Goal: Find specific page/section: Find specific page/section

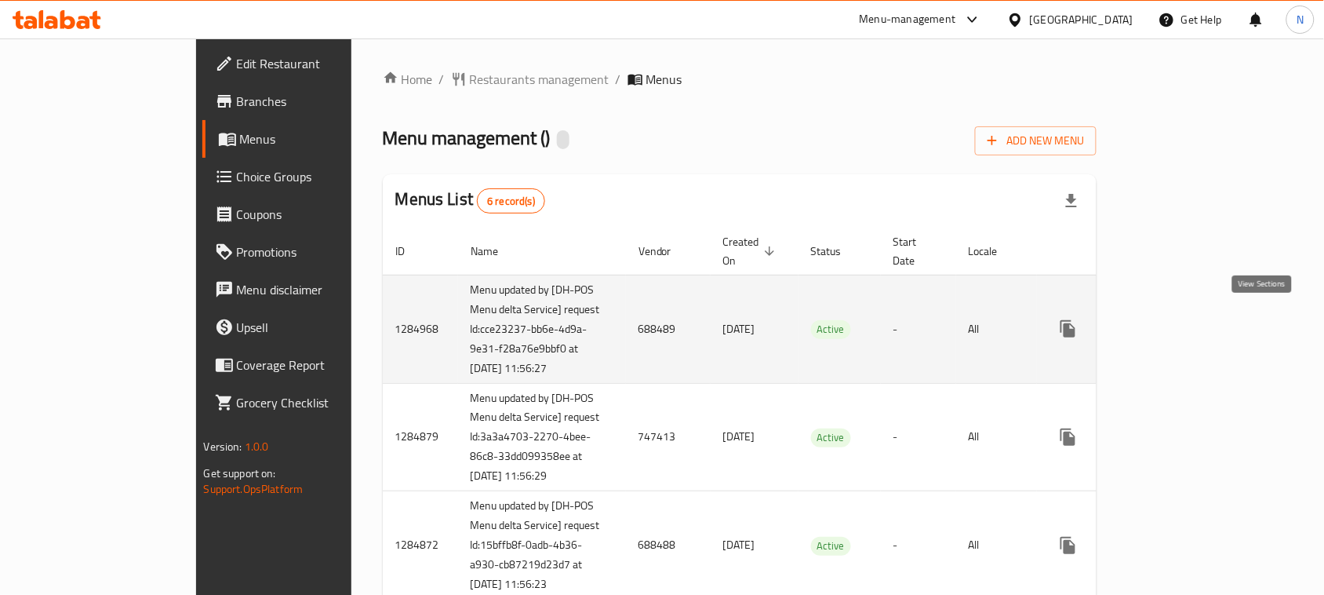
click at [1191, 319] on icon "enhanced table" at bounding box center [1181, 328] width 19 height 19
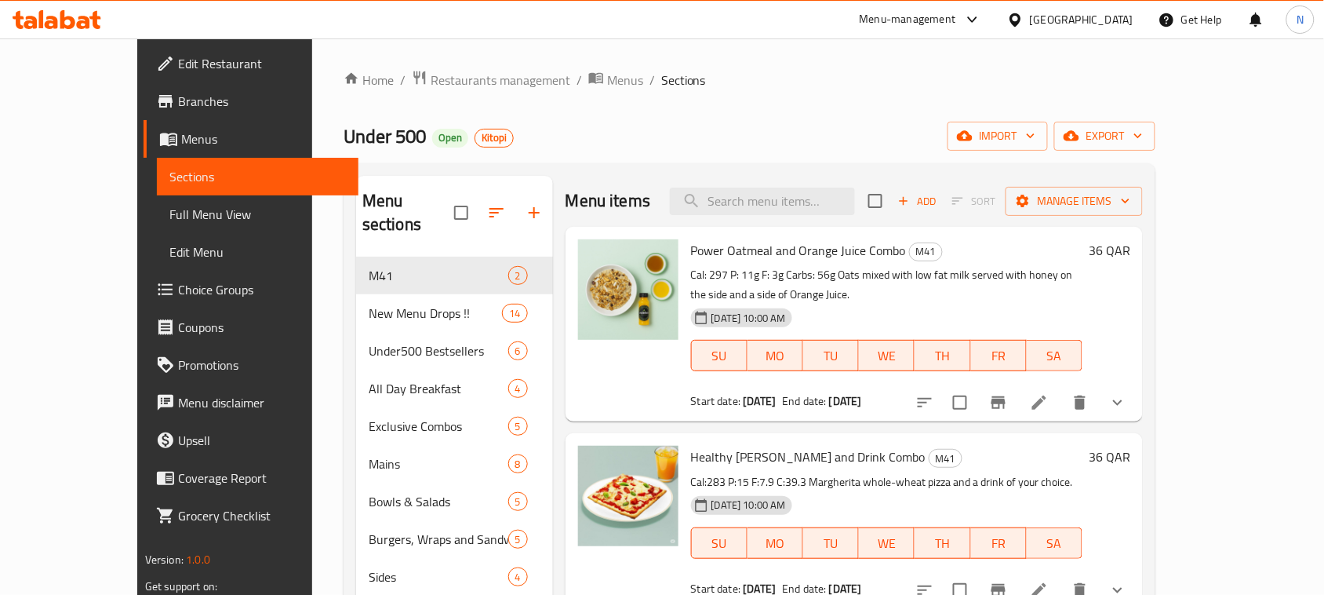
click at [797, 194] on input "search" at bounding box center [762, 201] width 185 height 27
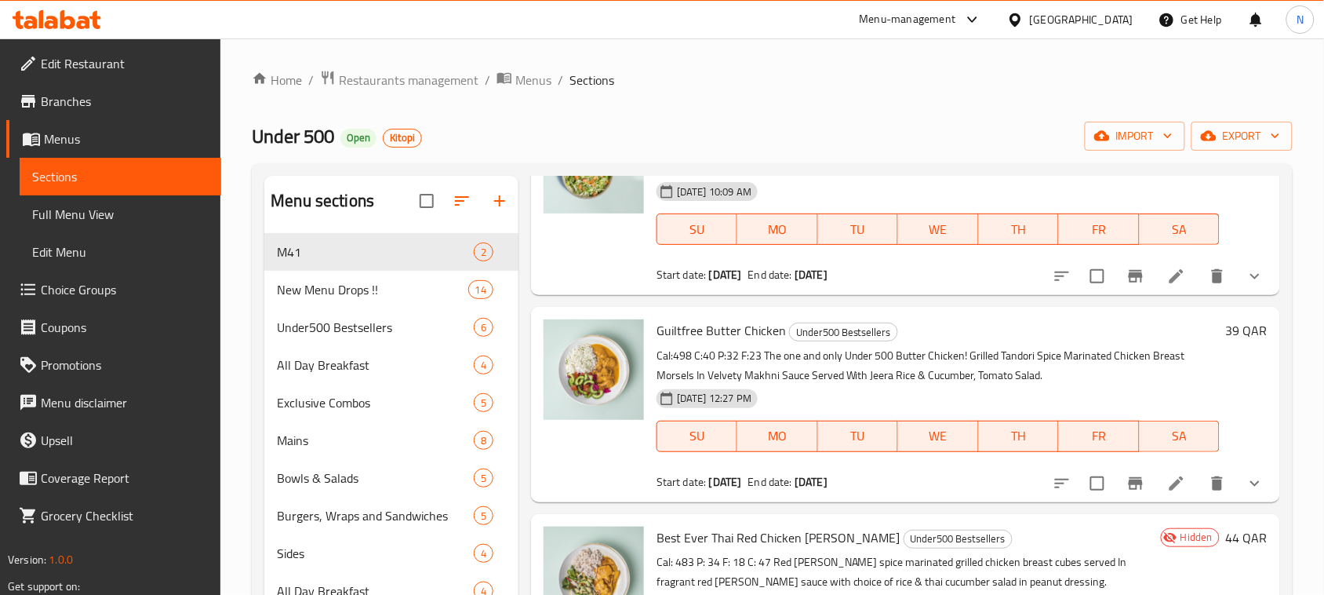
type input "salad"
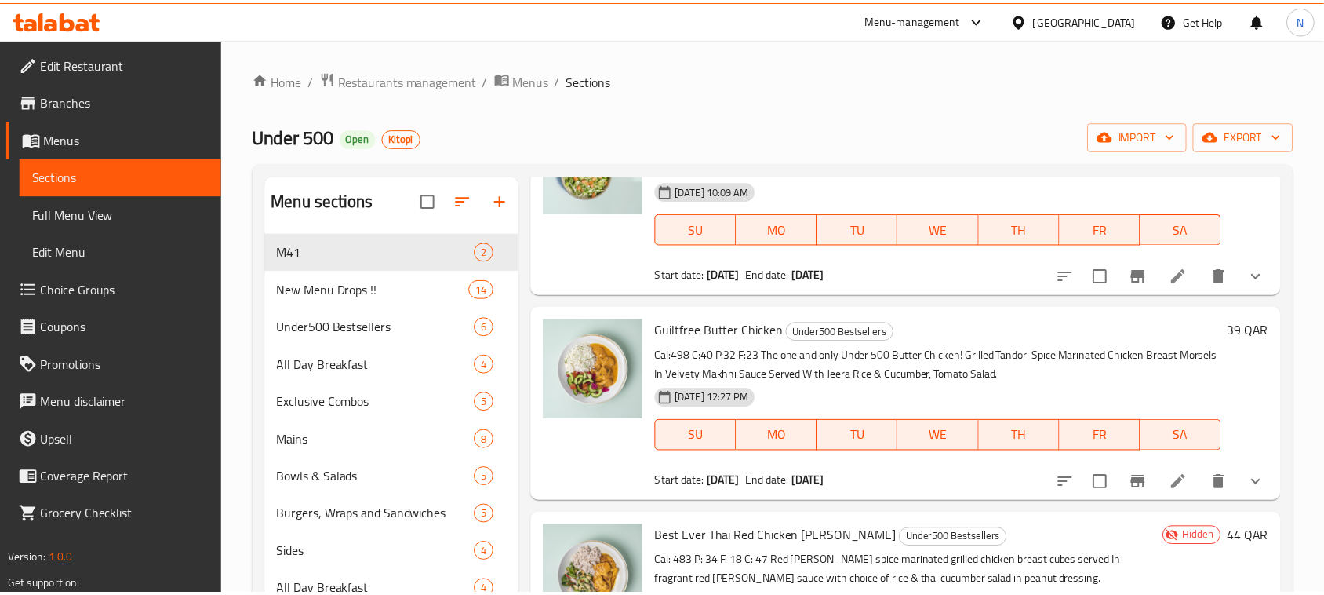
scroll to position [220, 0]
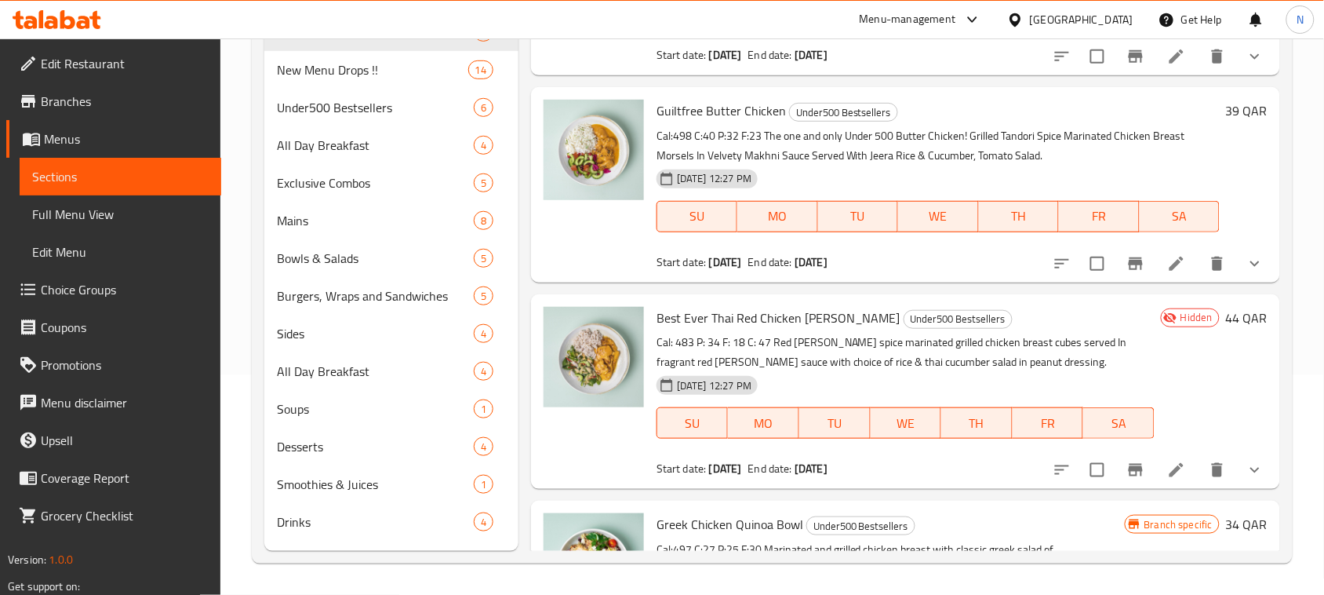
click at [162, 69] on span "Edit Restaurant" at bounding box center [125, 63] width 168 height 19
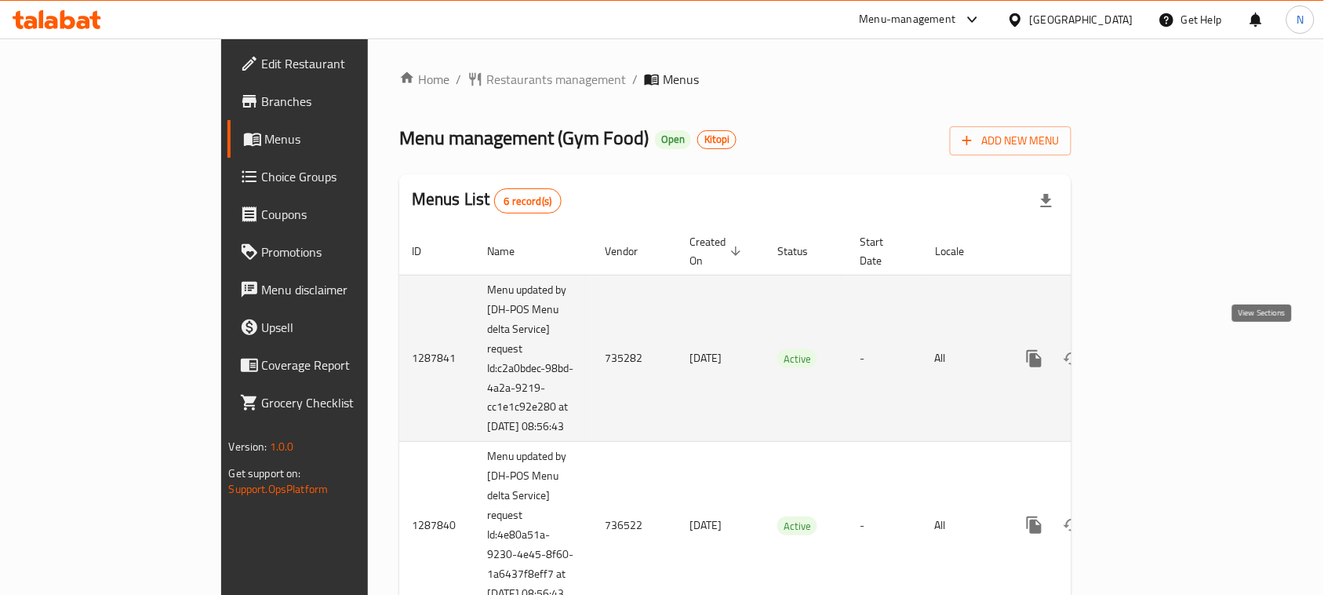
click at [1155, 355] on icon "enhanced table" at bounding box center [1148, 358] width 14 height 14
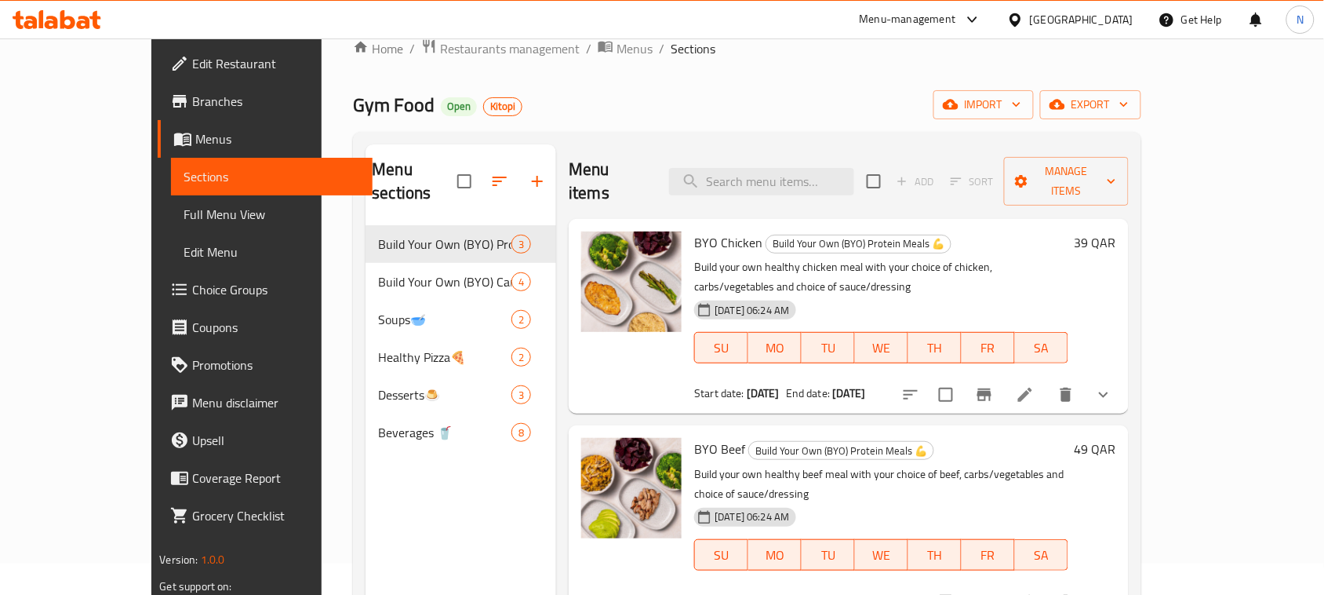
scroll to position [24, 0]
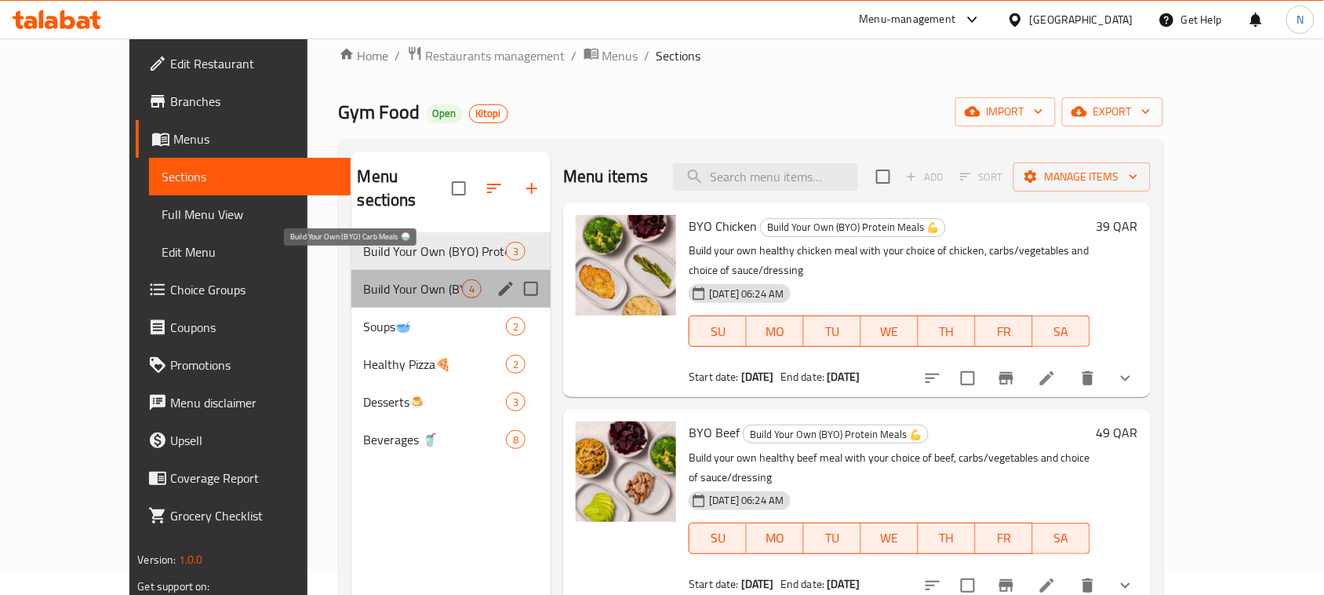
click at [364, 279] on span "Build Your Own (BYO) Carb Meals 🍚" at bounding box center [413, 288] width 99 height 19
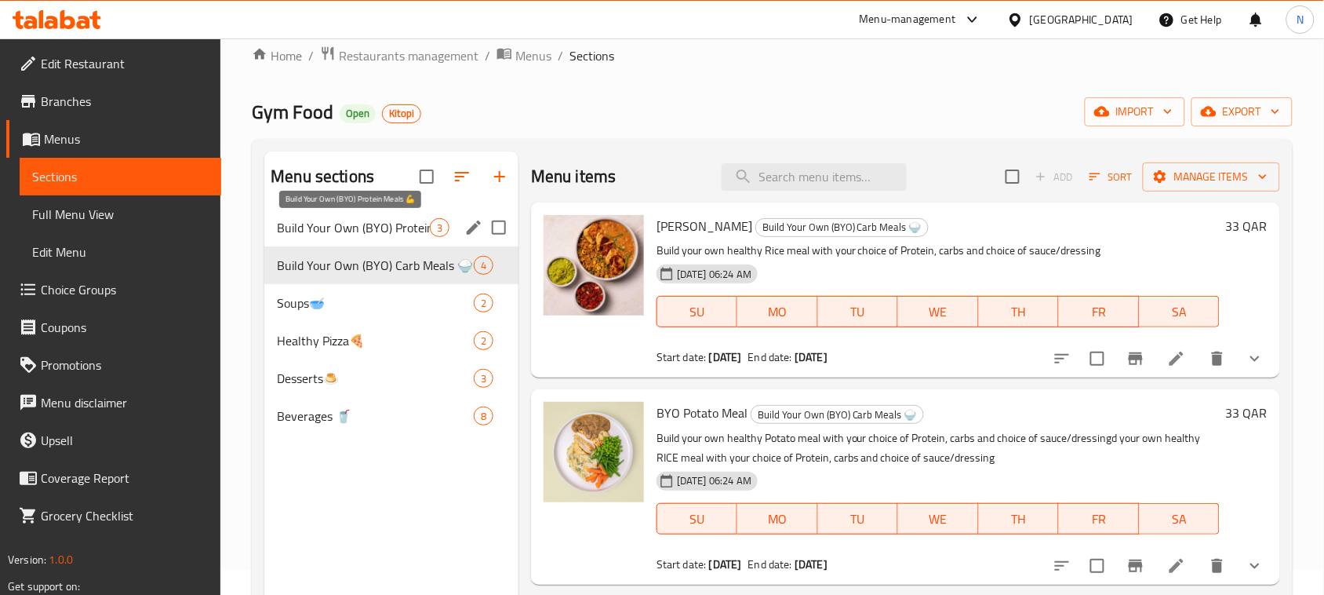
click at [381, 235] on span "Build Your Own (BYO) Protein Meals 💪" at bounding box center [353, 227] width 153 height 19
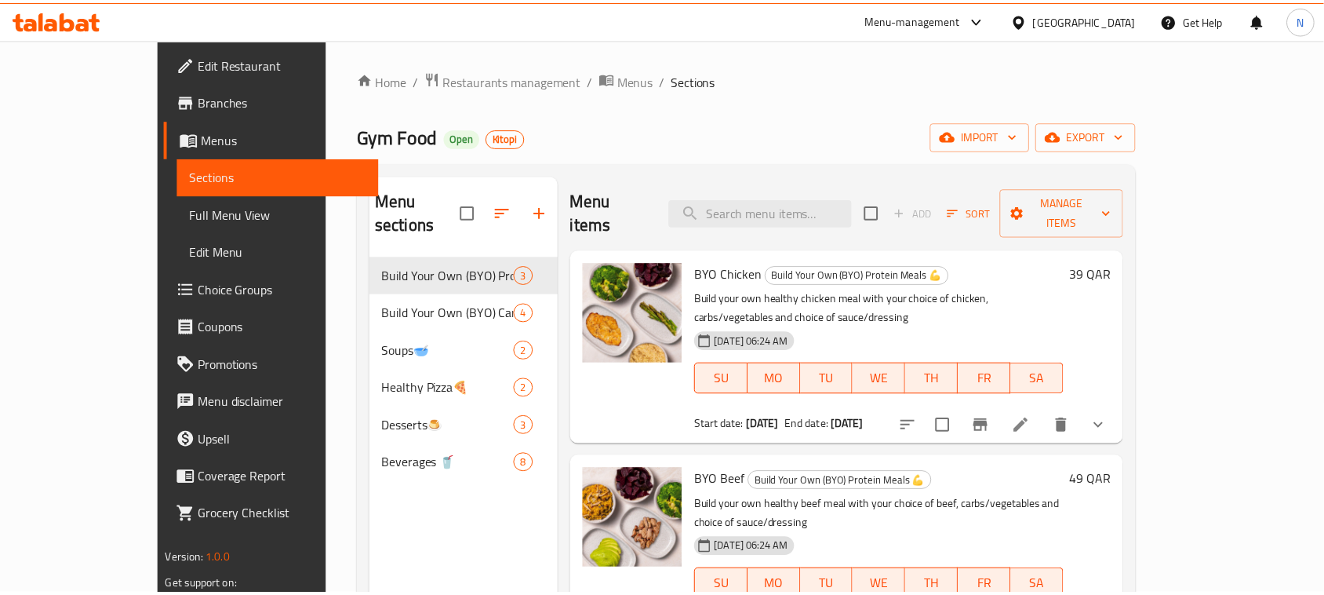
scroll to position [220, 0]
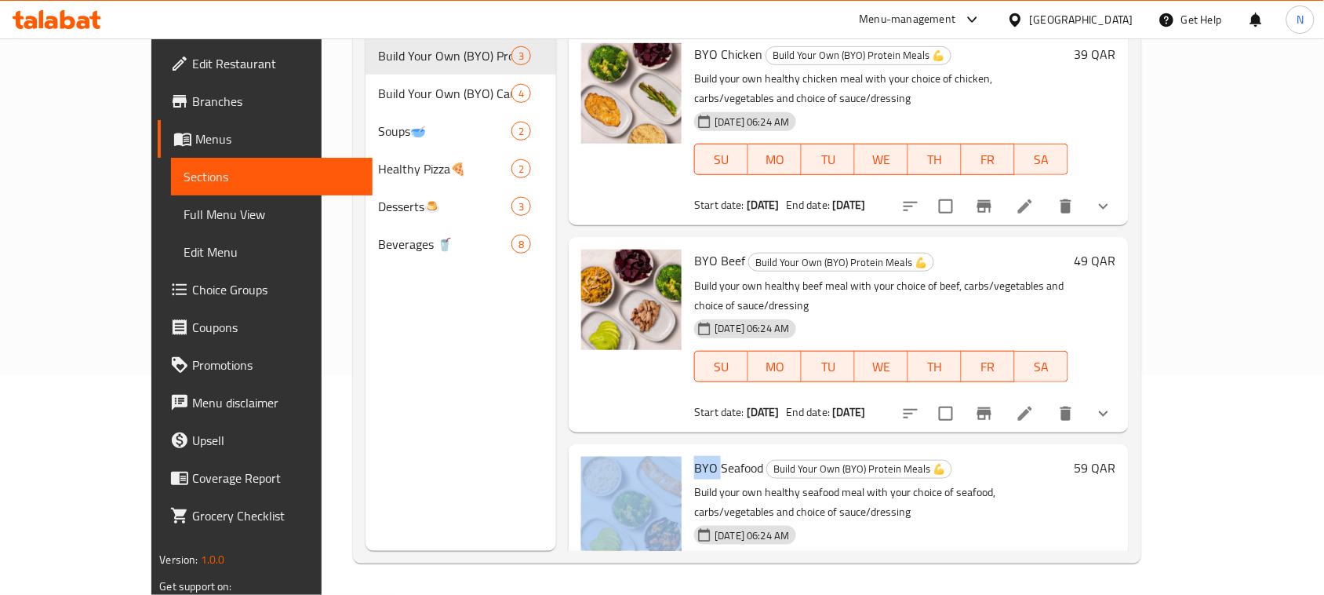
drag, startPoint x: 680, startPoint y: 400, endPoint x: 648, endPoint y: 402, distance: 32.2
click at [648, 450] on div "BYO Seafood Build Your Own (BYO) Protein Meals 💪 Build your own healthy seafood…" at bounding box center [848, 541] width 547 height 182
copy div "BYO"
click at [192, 55] on span "Edit Restaurant" at bounding box center [276, 63] width 168 height 19
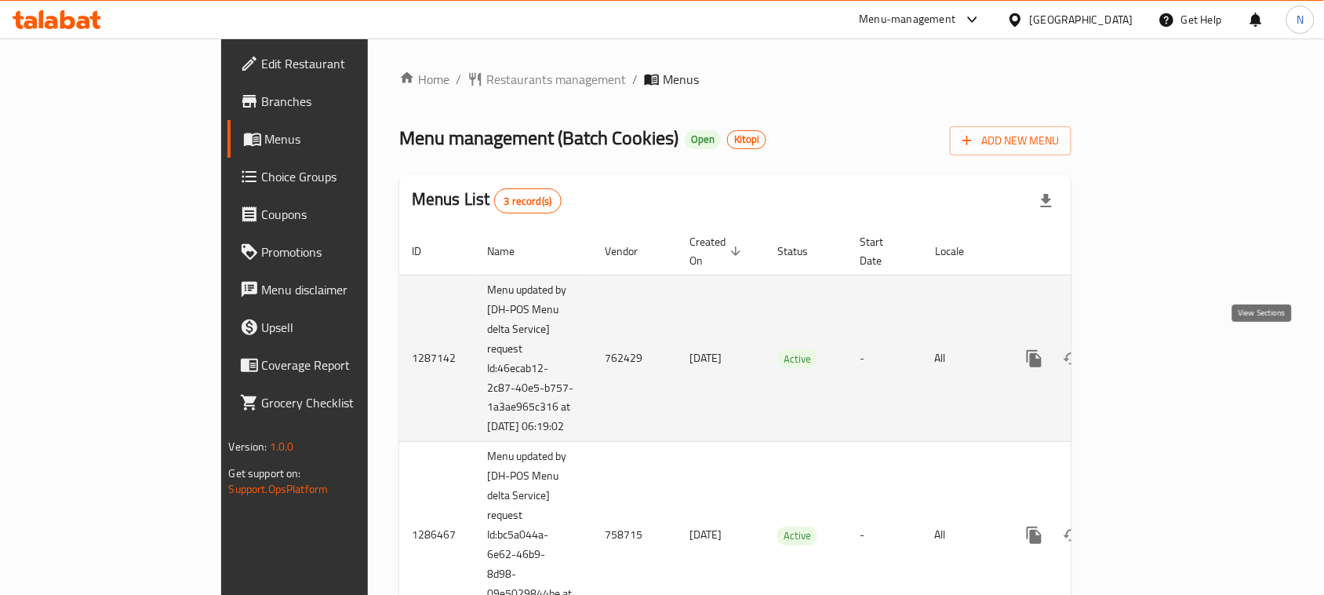
click at [1157, 349] on icon "enhanced table" at bounding box center [1147, 358] width 19 height 19
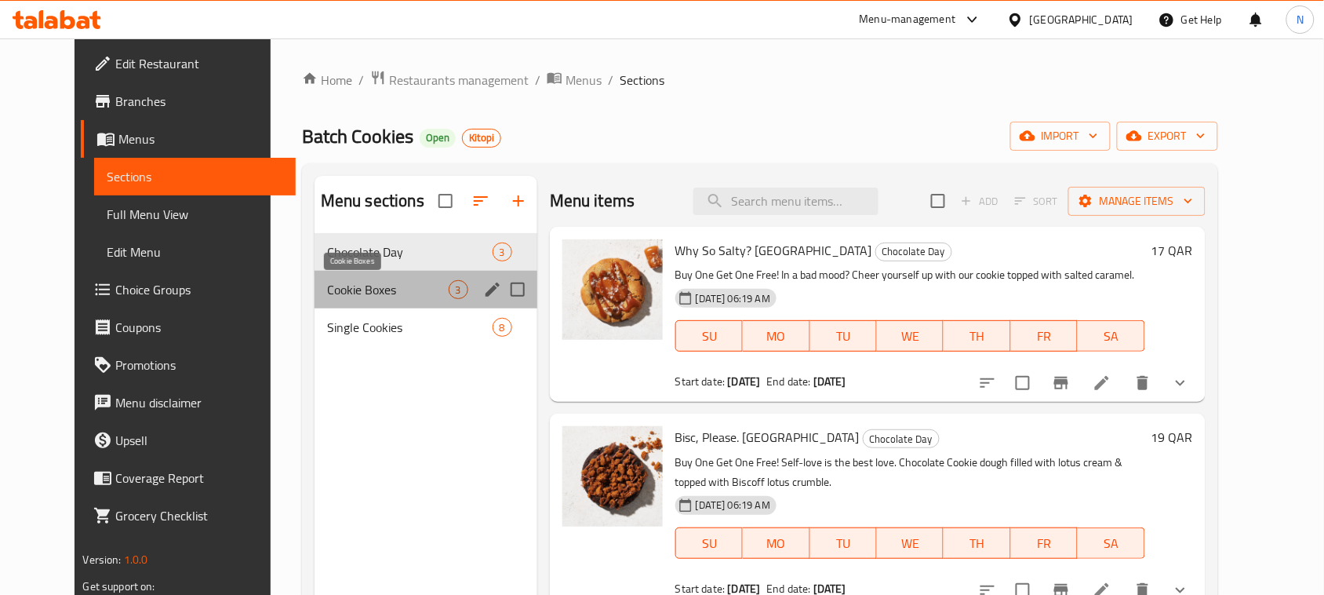
click at [378, 281] on span "Cookie Boxes" at bounding box center [388, 289] width 122 height 19
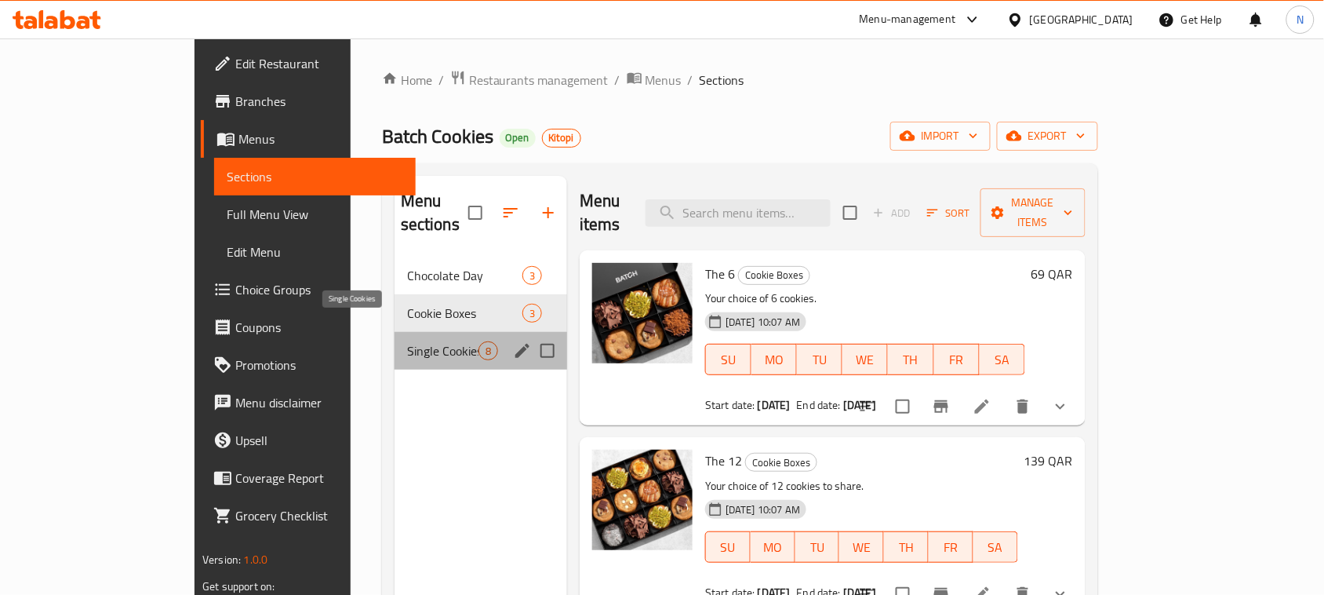
click at [407, 341] on span "Single Cookies" at bounding box center [442, 350] width 71 height 19
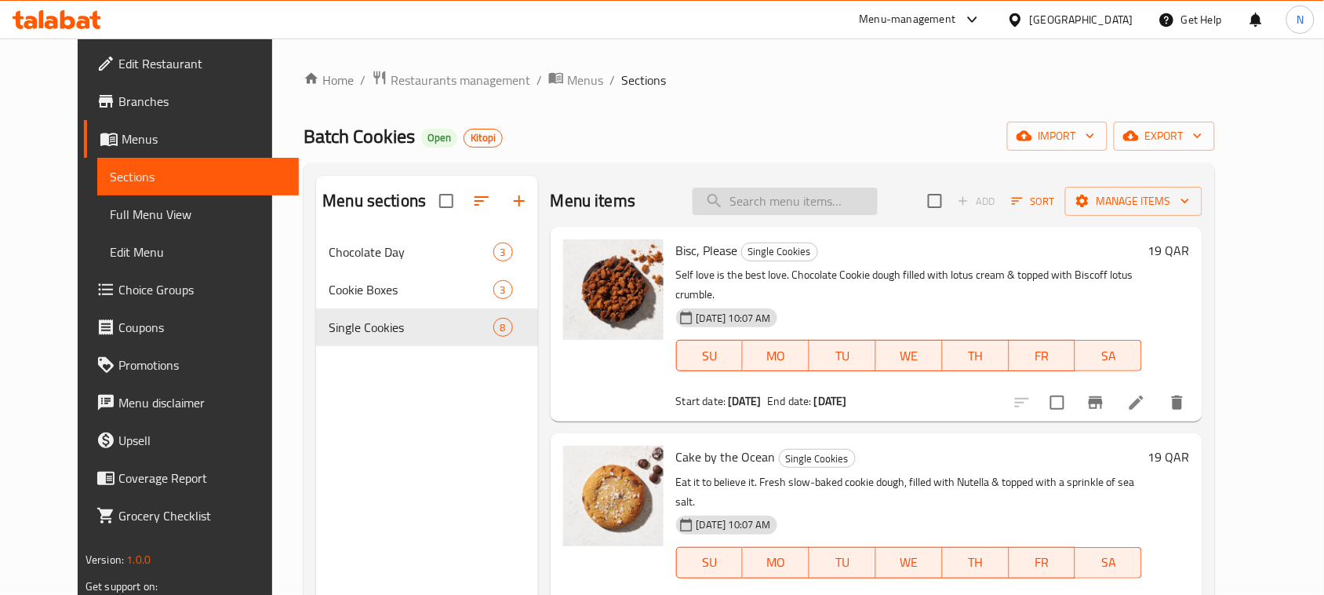
click at [838, 197] on input "search" at bounding box center [785, 201] width 185 height 27
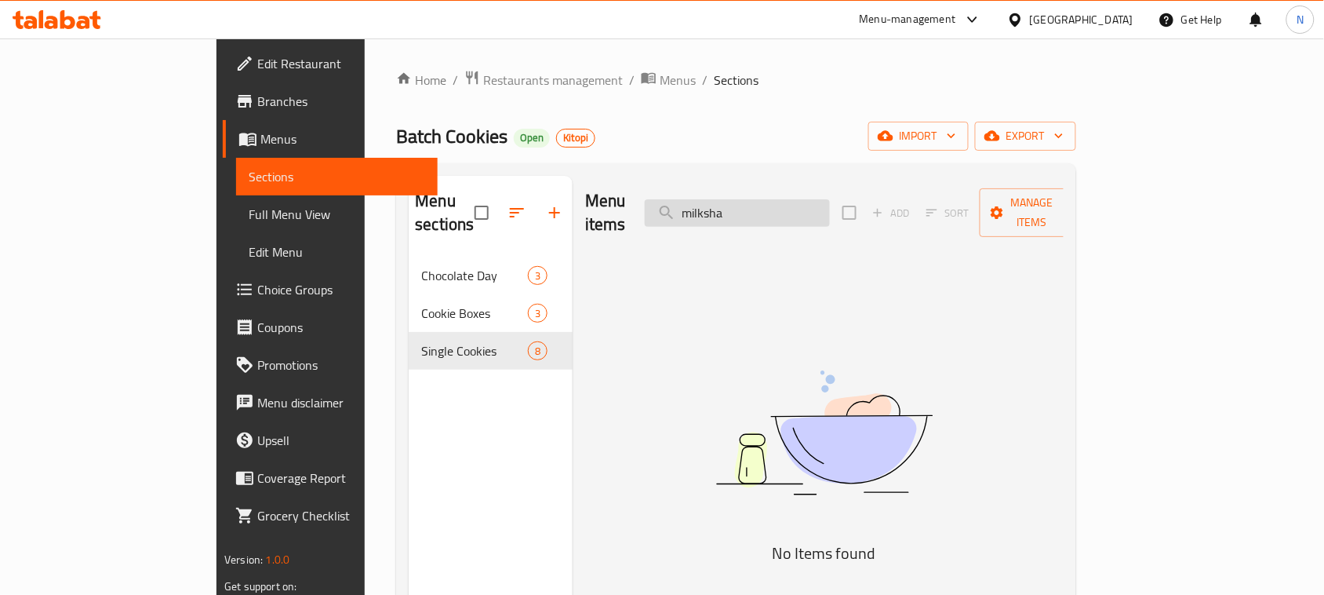
click at [799, 209] on input "milksha" at bounding box center [737, 212] width 185 height 27
type input "milksha"
click at [660, 75] on span "Menus" at bounding box center [678, 80] width 36 height 19
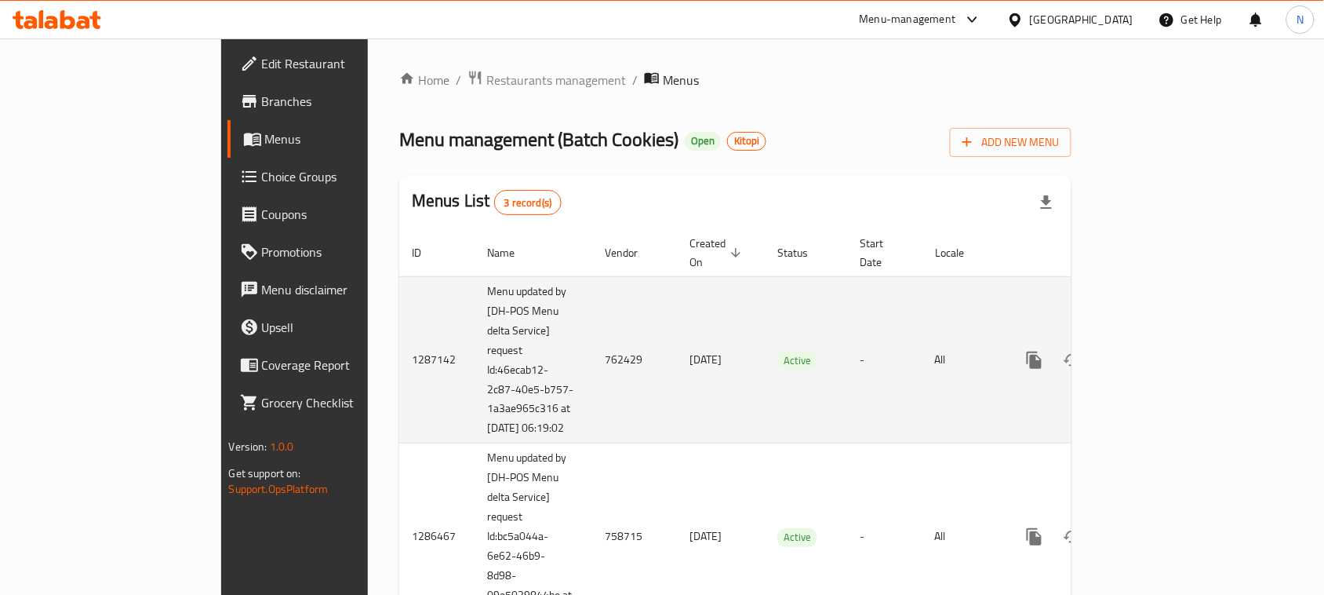
click at [1157, 351] on icon "enhanced table" at bounding box center [1147, 360] width 19 height 19
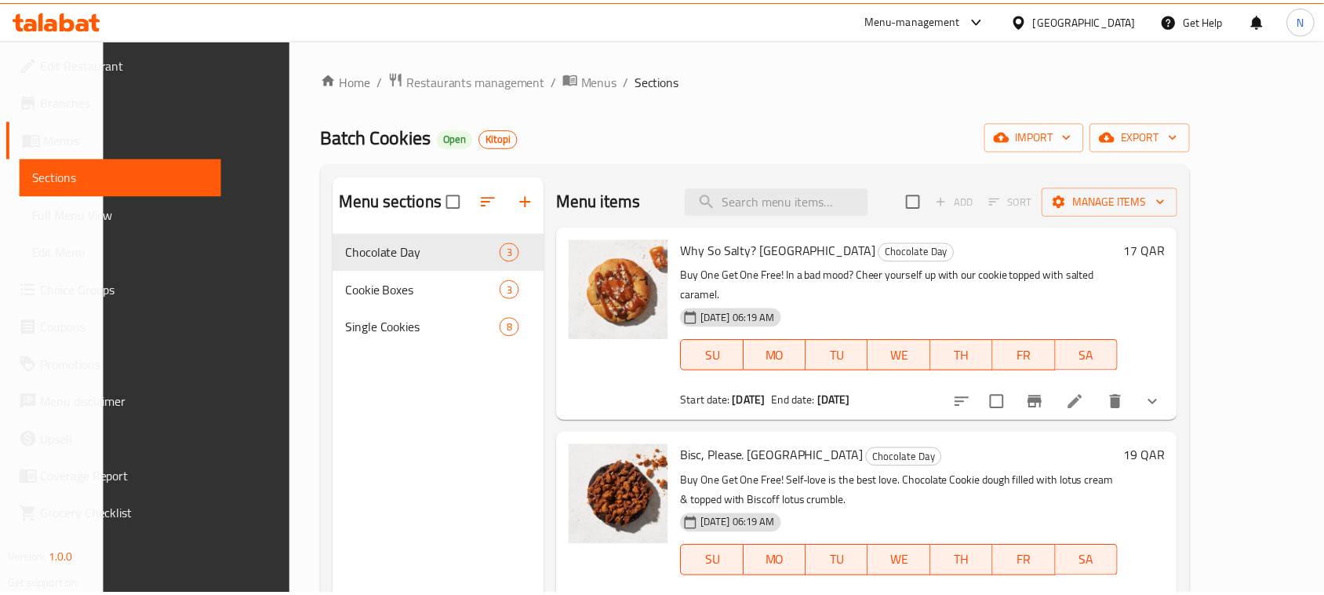
scroll to position [220, 0]
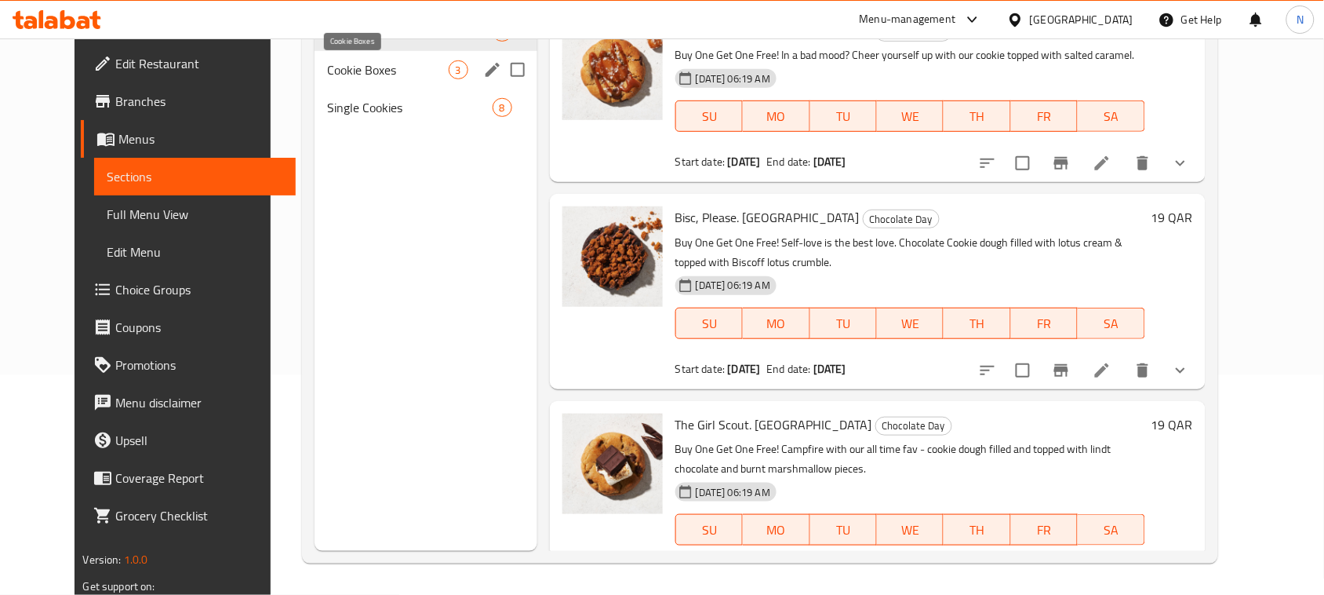
click at [347, 72] on span "Cookie Boxes" at bounding box center [388, 69] width 122 height 19
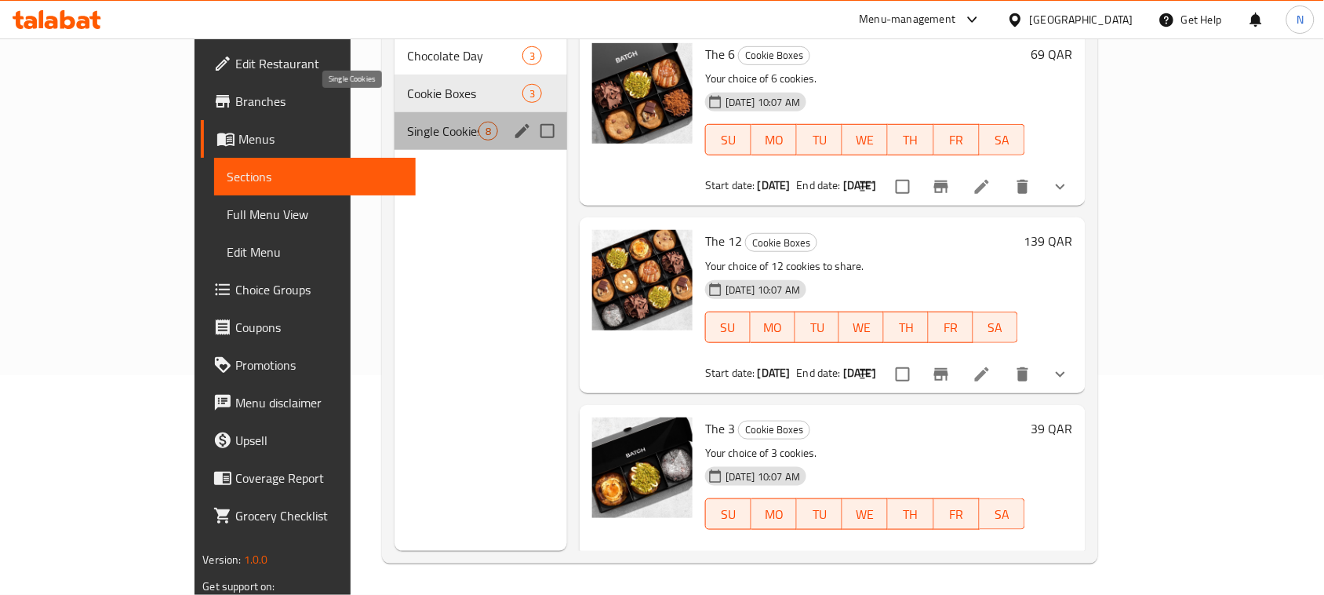
click at [407, 122] on span "Single Cookies" at bounding box center [442, 131] width 71 height 19
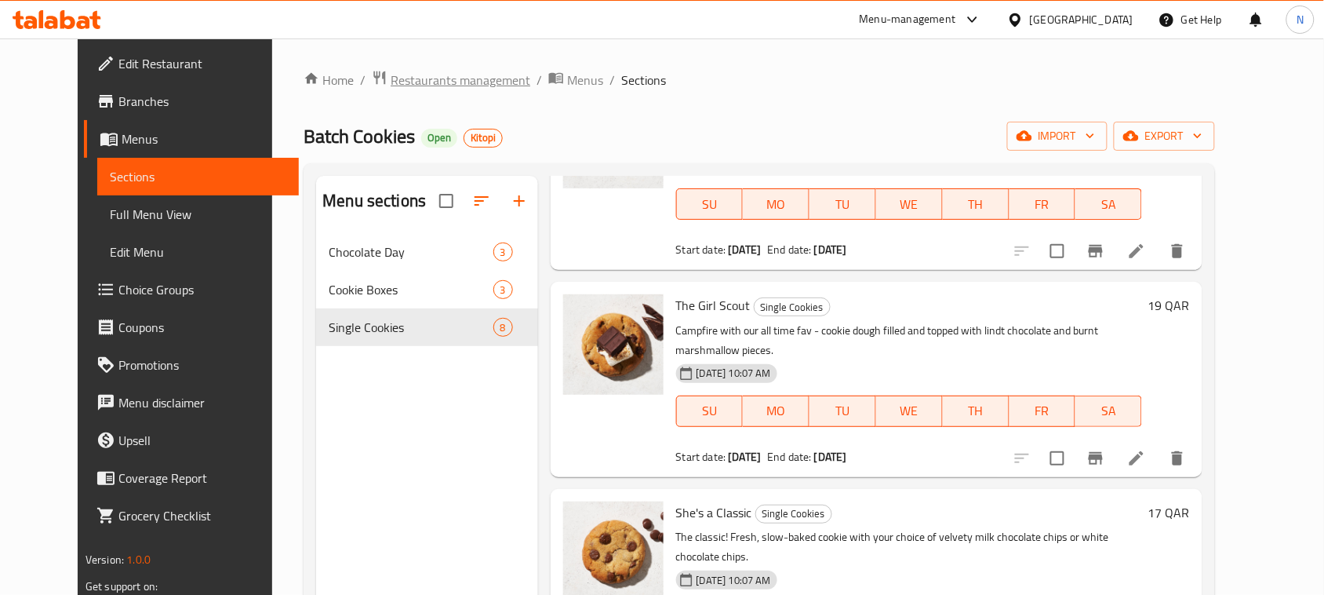
click at [401, 80] on span "Restaurants management" at bounding box center [461, 80] width 140 height 19
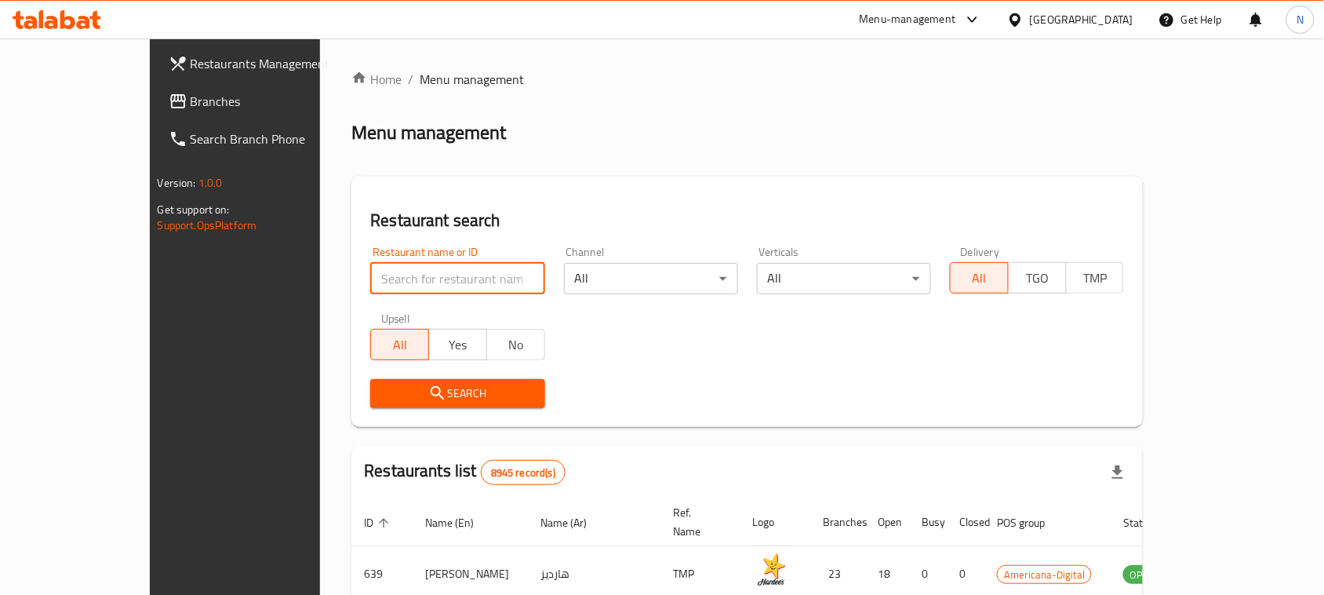
click at [370, 285] on input "search" at bounding box center [457, 278] width 174 height 31
paste input "679176"
type input "679176"
click at [370, 386] on button "Search" at bounding box center [457, 393] width 174 height 29
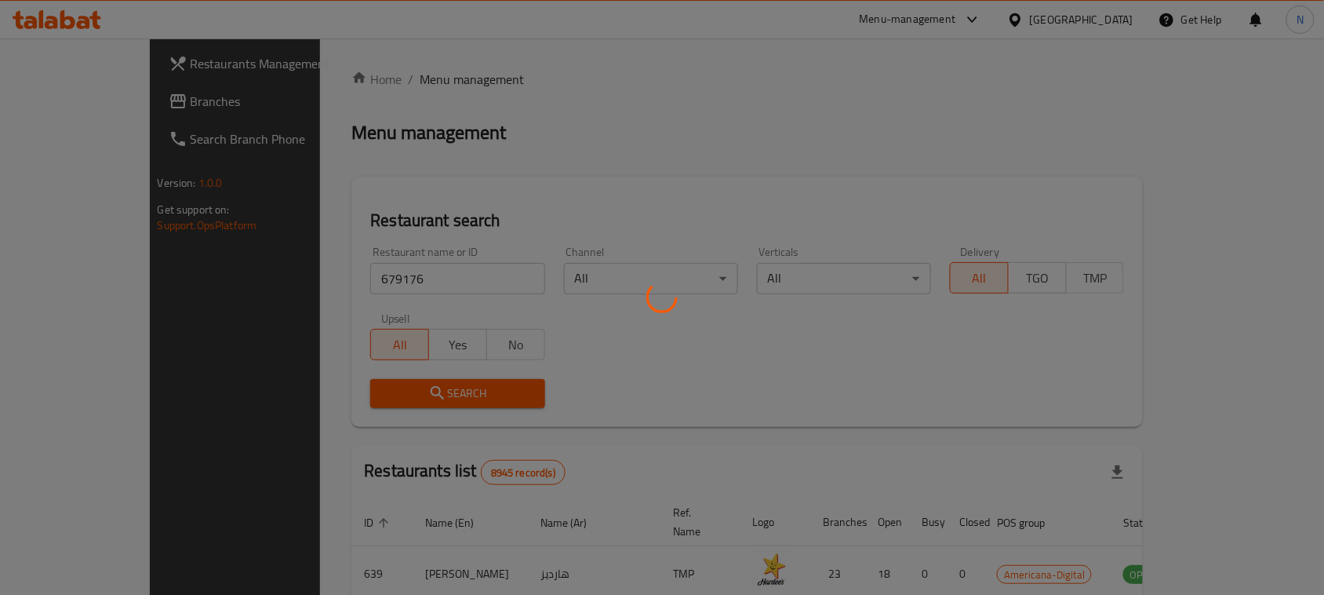
scroll to position [49, 0]
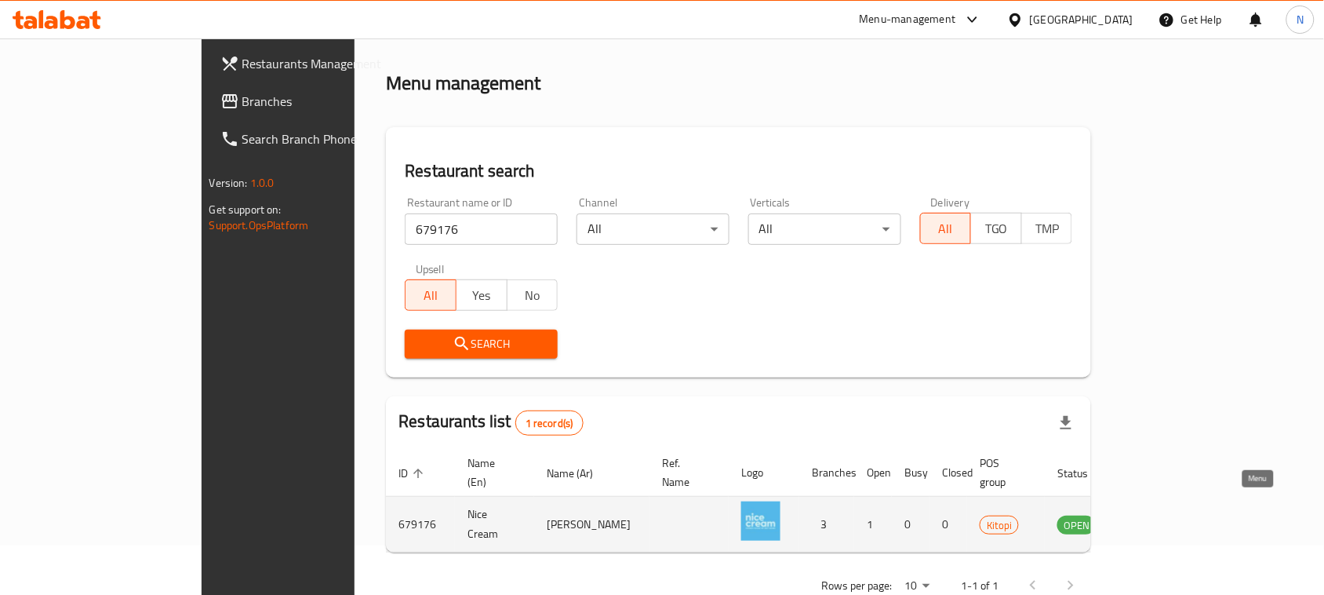
click at [1158, 519] on icon "enhanced table" at bounding box center [1149, 525] width 17 height 13
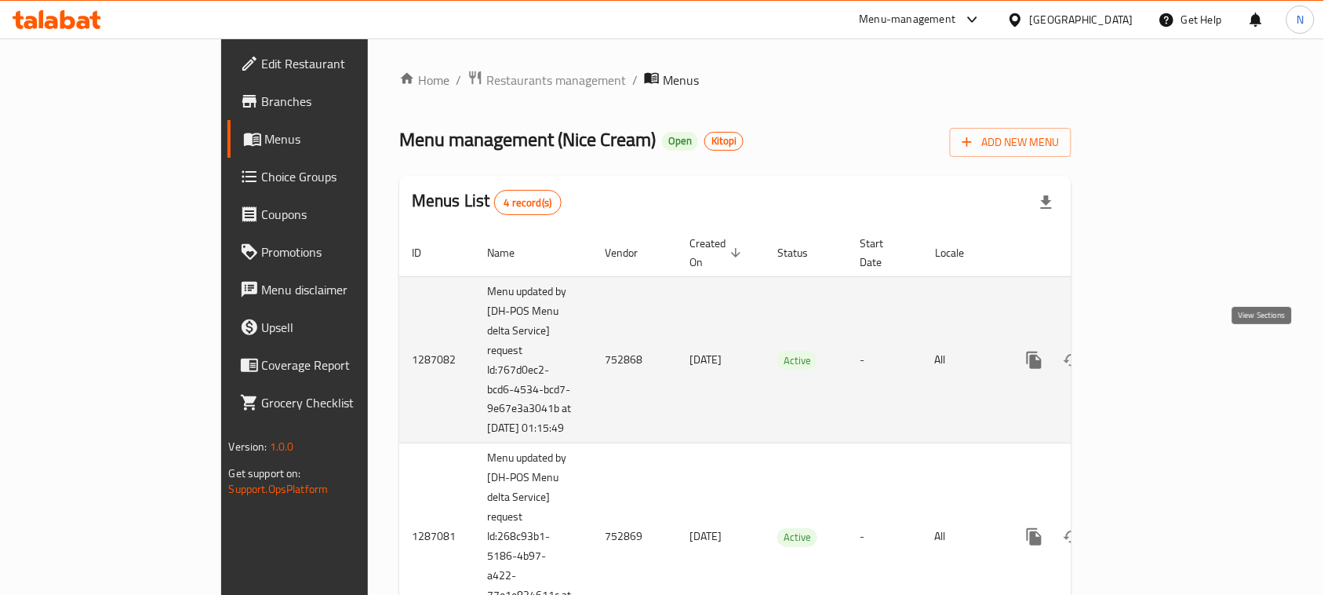
click at [1157, 357] on icon "enhanced table" at bounding box center [1147, 360] width 19 height 19
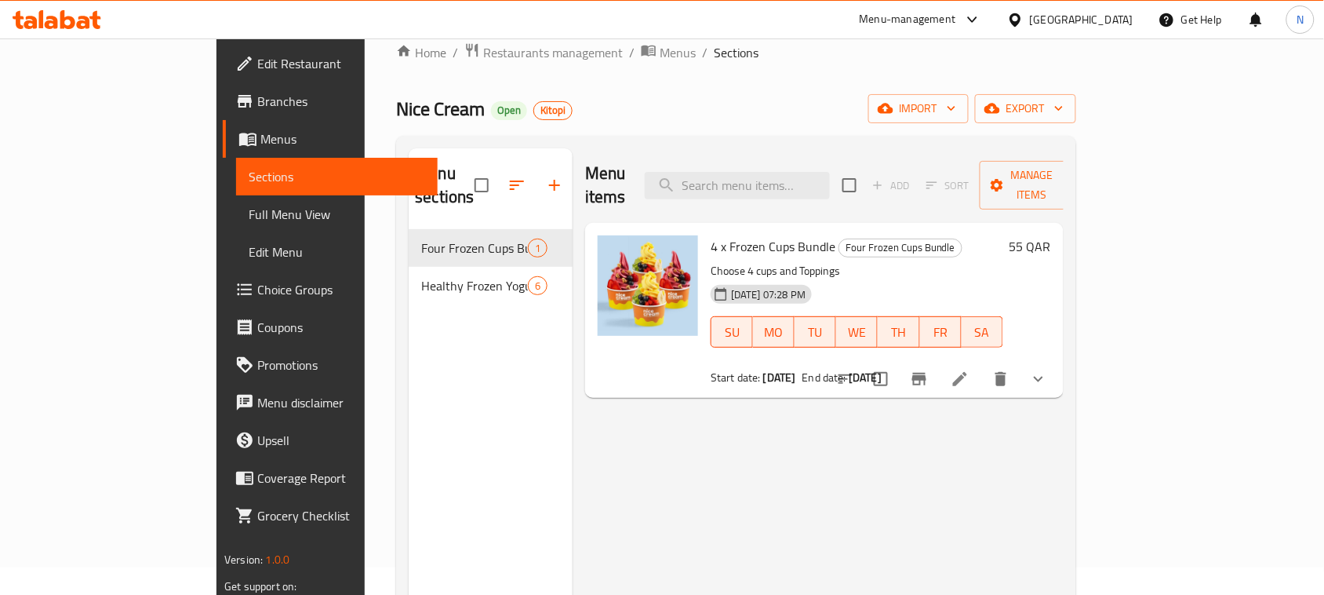
scroll to position [24, 0]
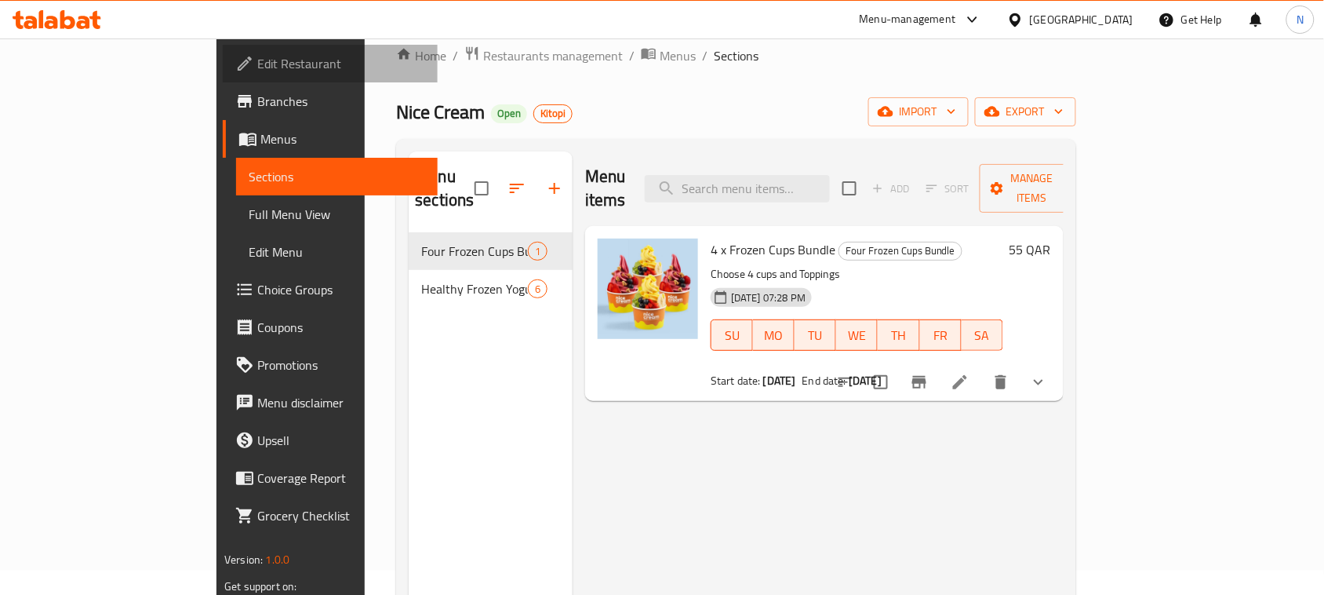
click at [257, 69] on span "Edit Restaurant" at bounding box center [341, 63] width 168 height 19
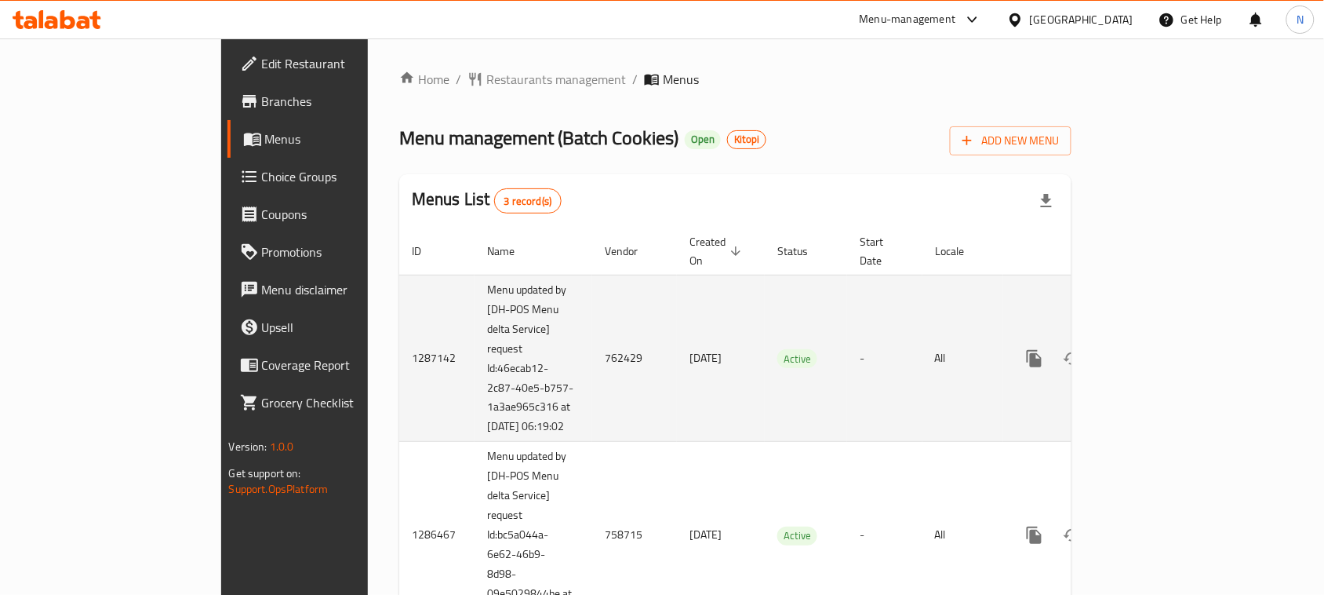
scroll to position [98, 0]
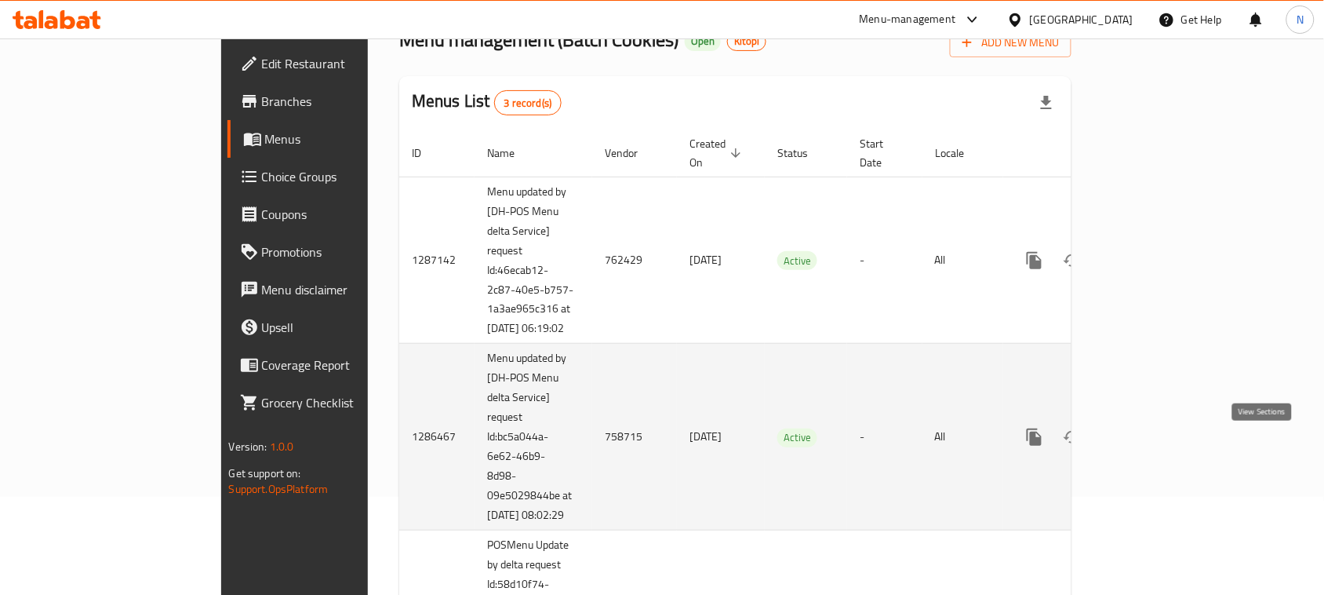
click at [1157, 446] on icon "enhanced table" at bounding box center [1147, 437] width 19 height 19
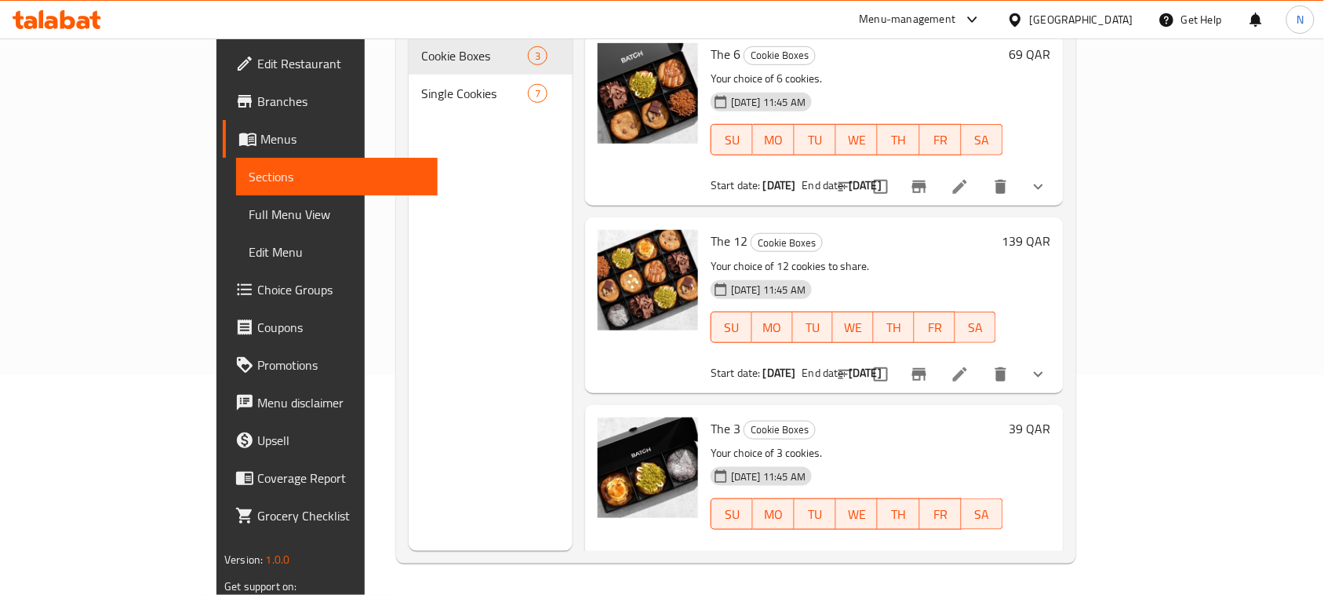
scroll to position [24, 0]
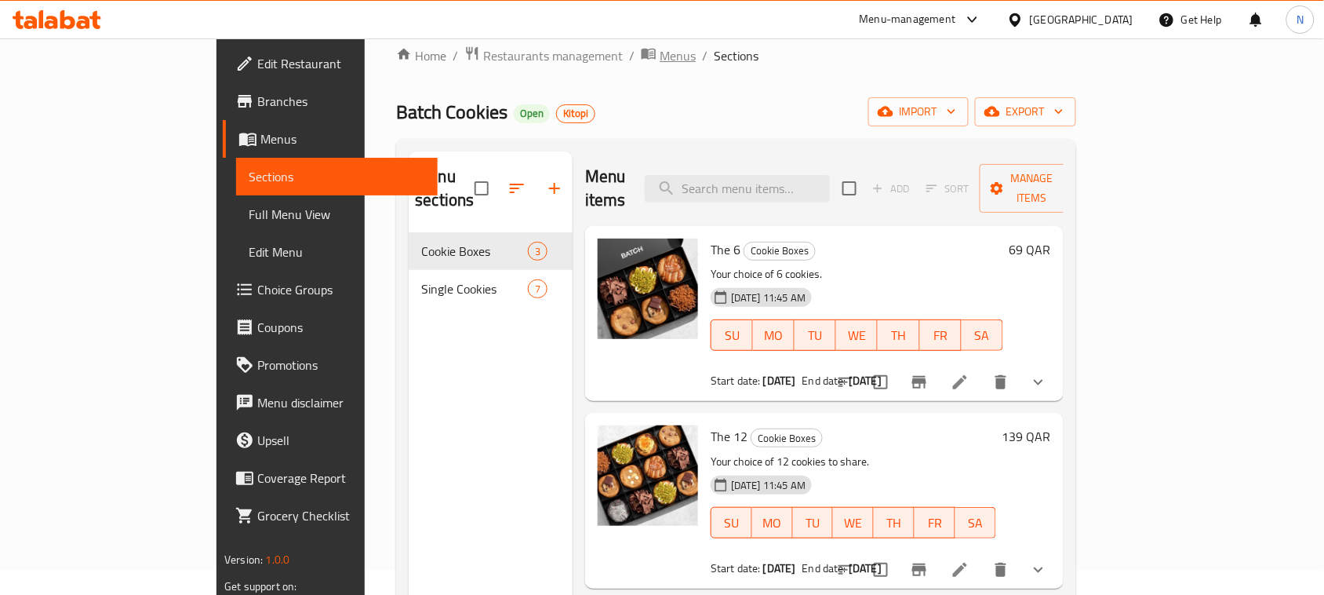
click at [642, 49] on icon "breadcrumb" at bounding box center [649, 54] width 14 height 11
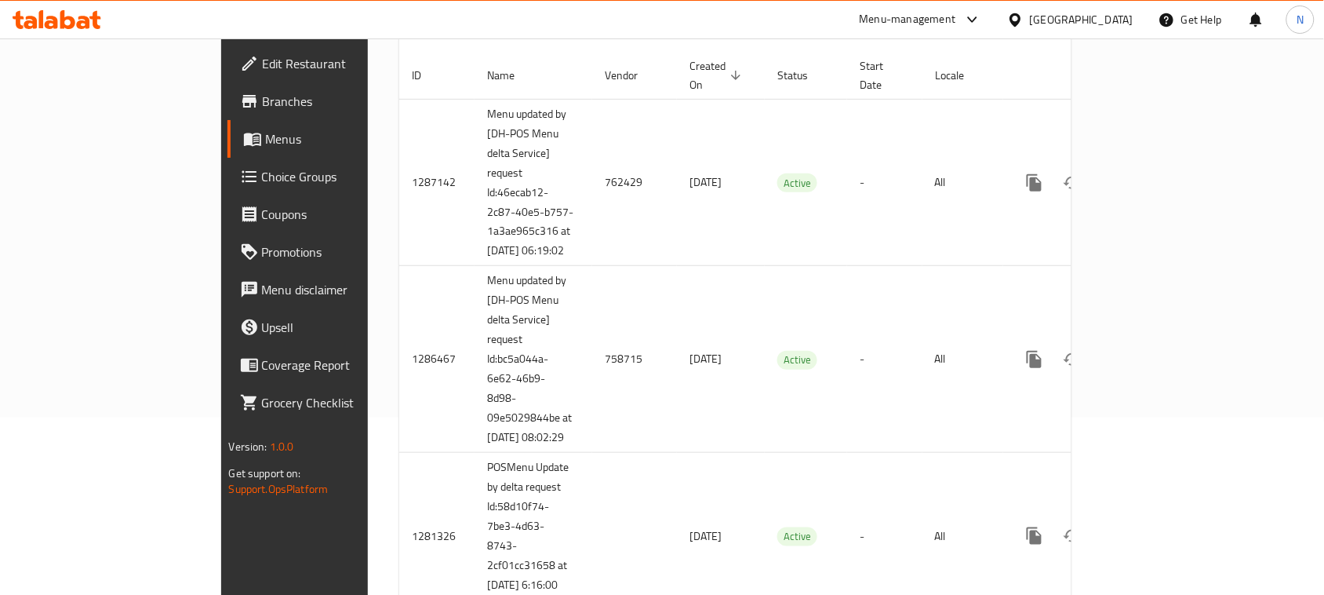
scroll to position [220, 0]
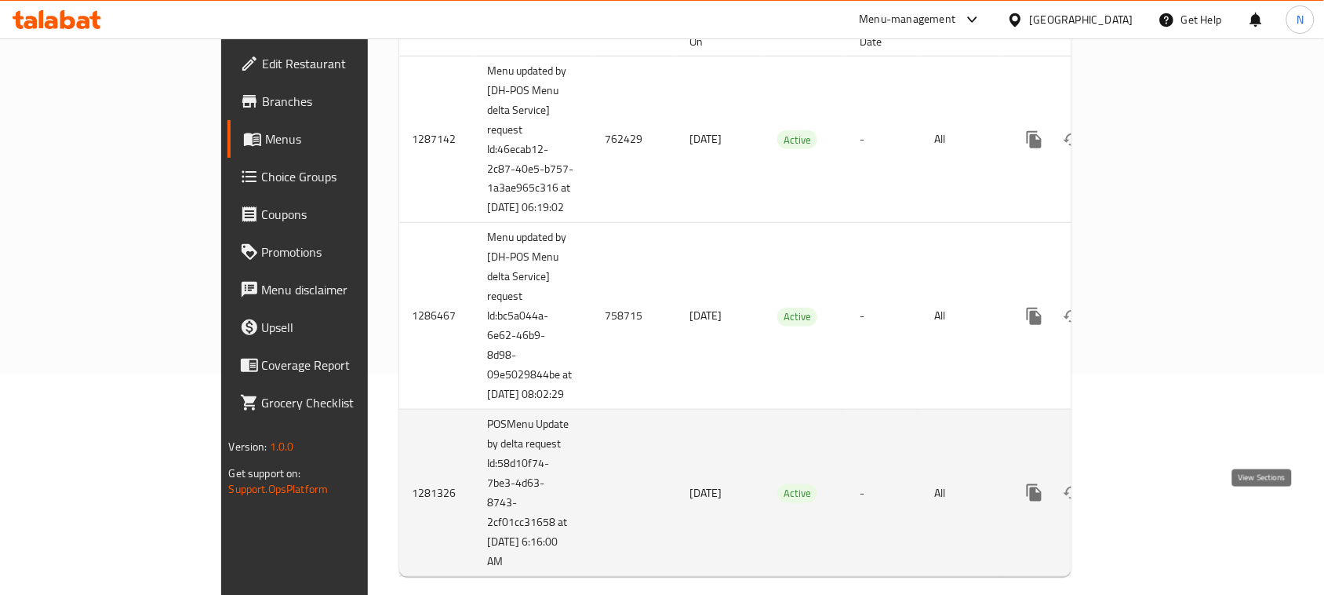
click at [1167, 512] on link "enhanced table" at bounding box center [1148, 493] width 38 height 38
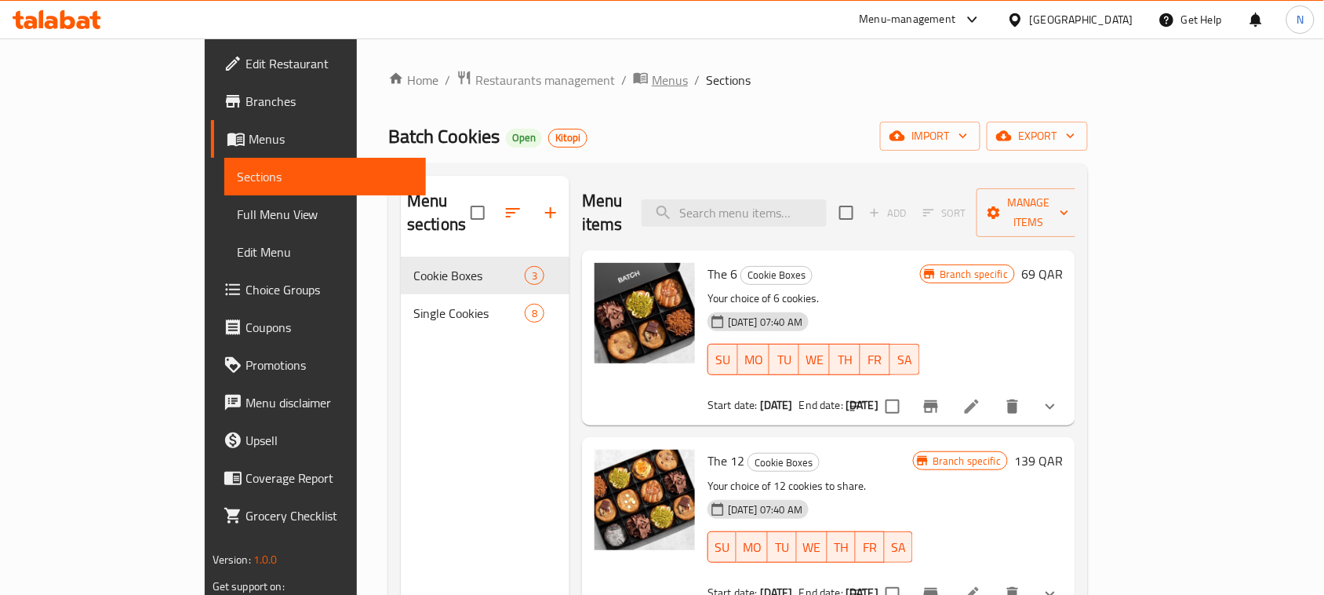
click at [652, 82] on span "Menus" at bounding box center [670, 80] width 36 height 19
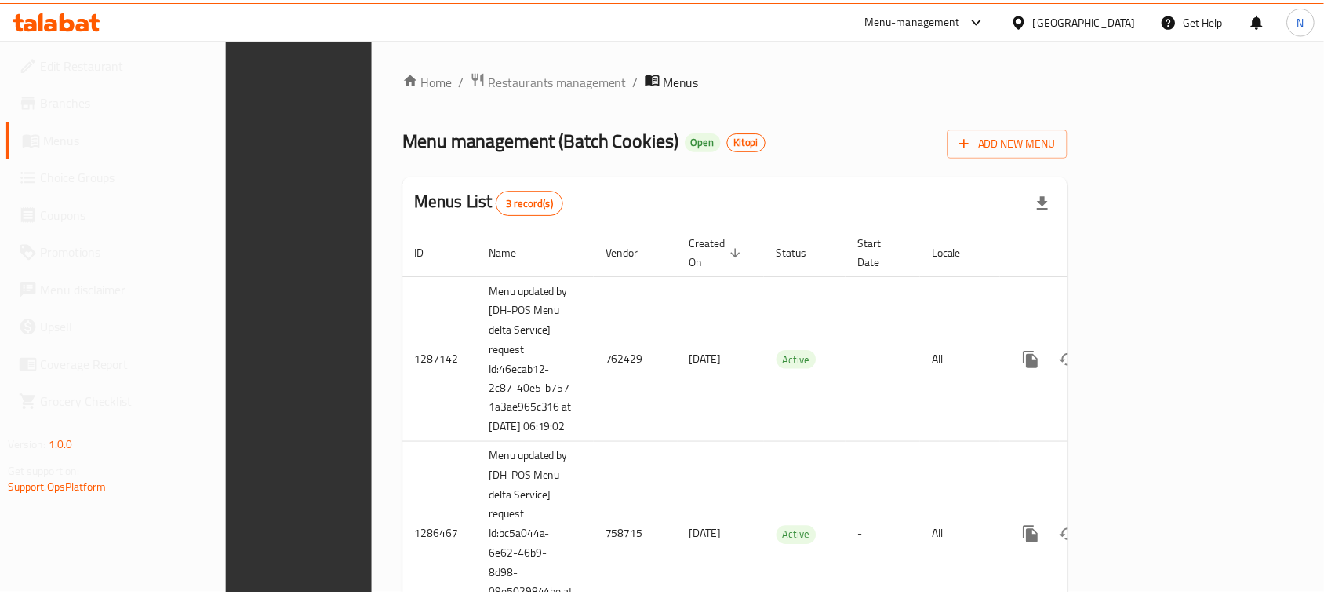
scroll to position [269, 0]
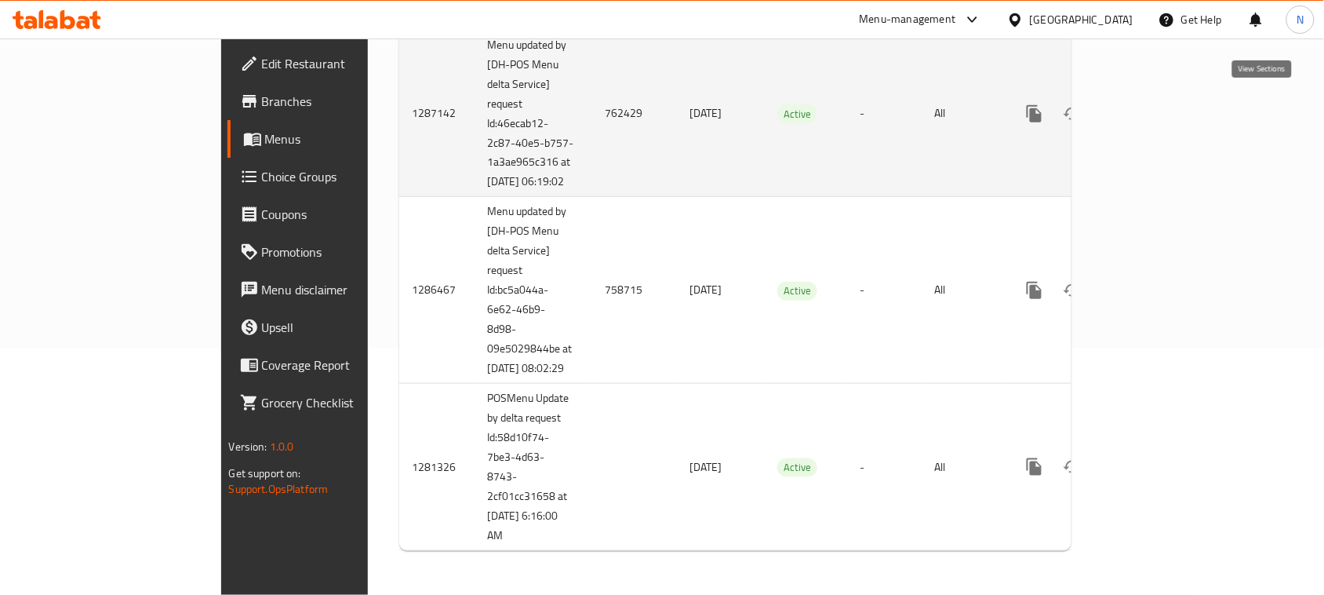
click at [1157, 104] on icon "enhanced table" at bounding box center [1147, 113] width 19 height 19
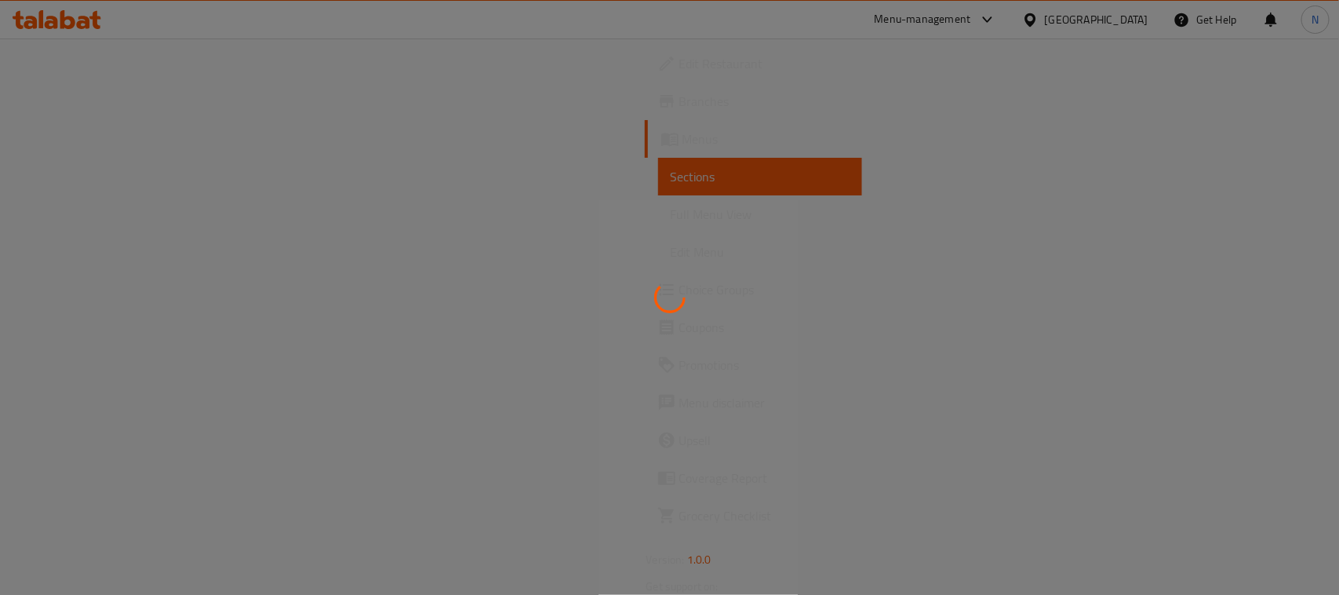
click at [500, 155] on div at bounding box center [669, 297] width 1339 height 595
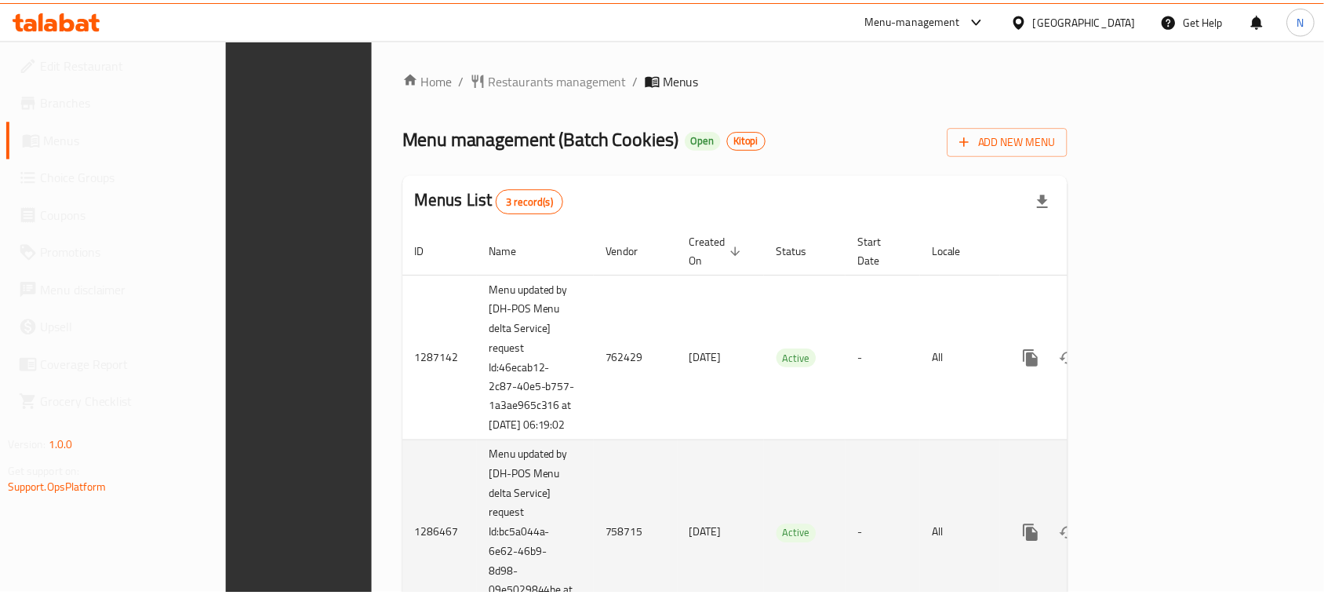
scroll to position [268, 0]
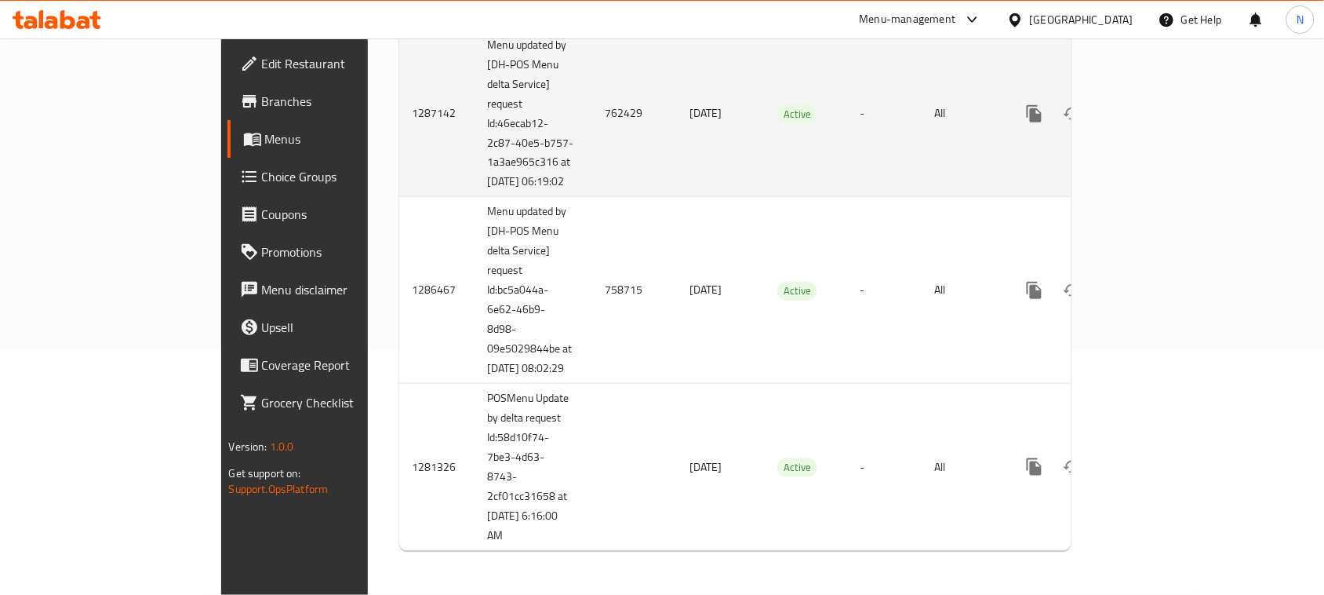
click at [1157, 104] on icon "enhanced table" at bounding box center [1147, 113] width 19 height 19
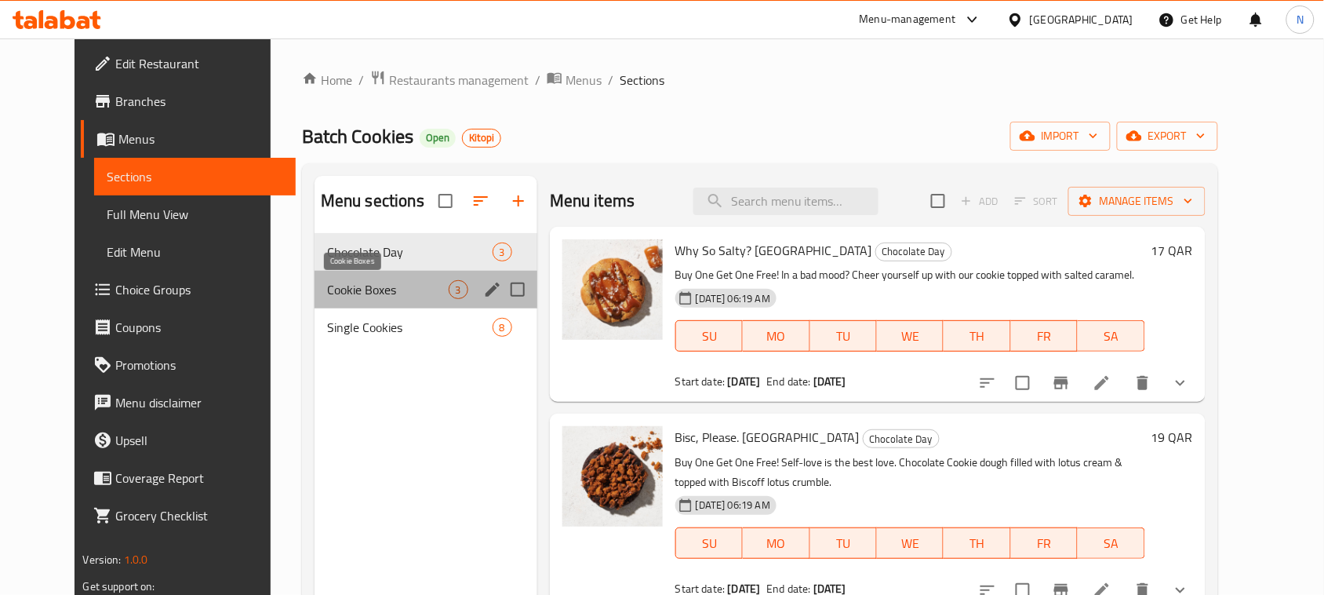
click at [327, 292] on span "Cookie Boxes" at bounding box center [388, 289] width 122 height 19
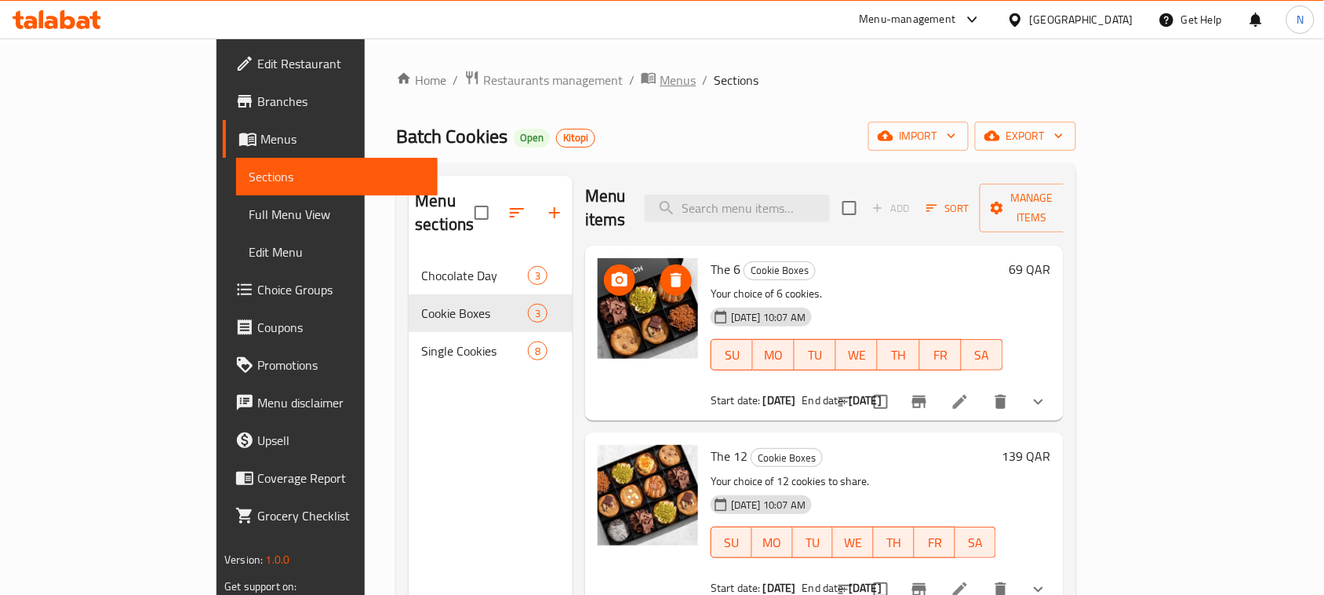
click at [660, 75] on span "Menus" at bounding box center [678, 80] width 36 height 19
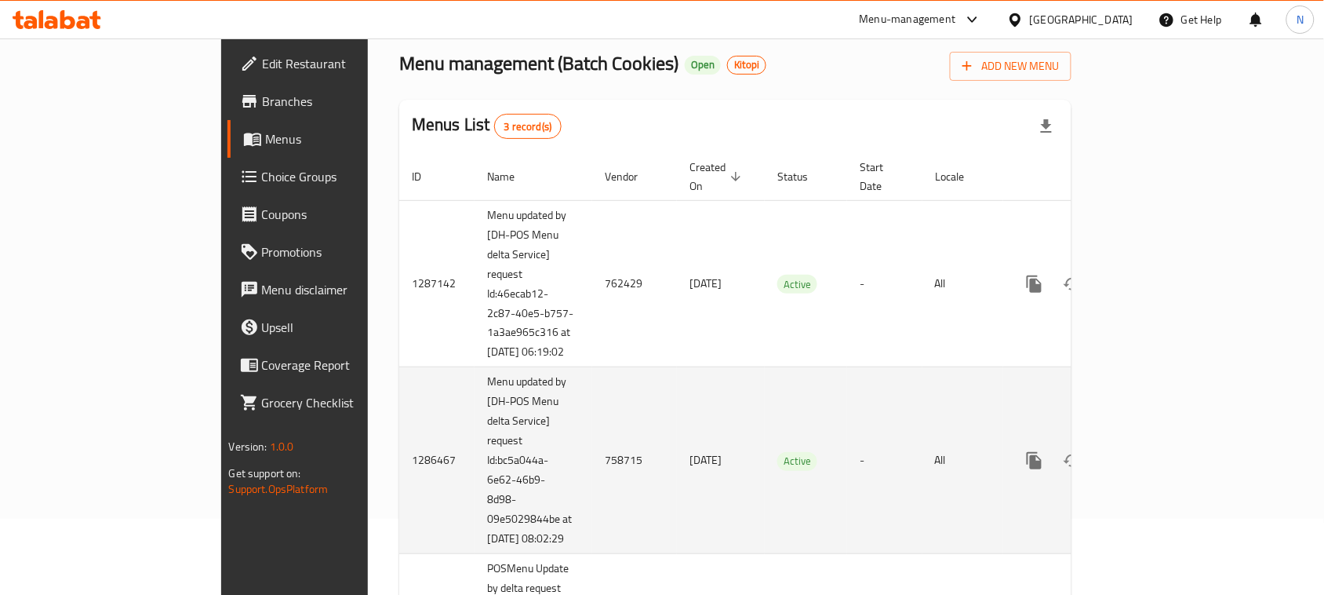
scroll to position [196, 0]
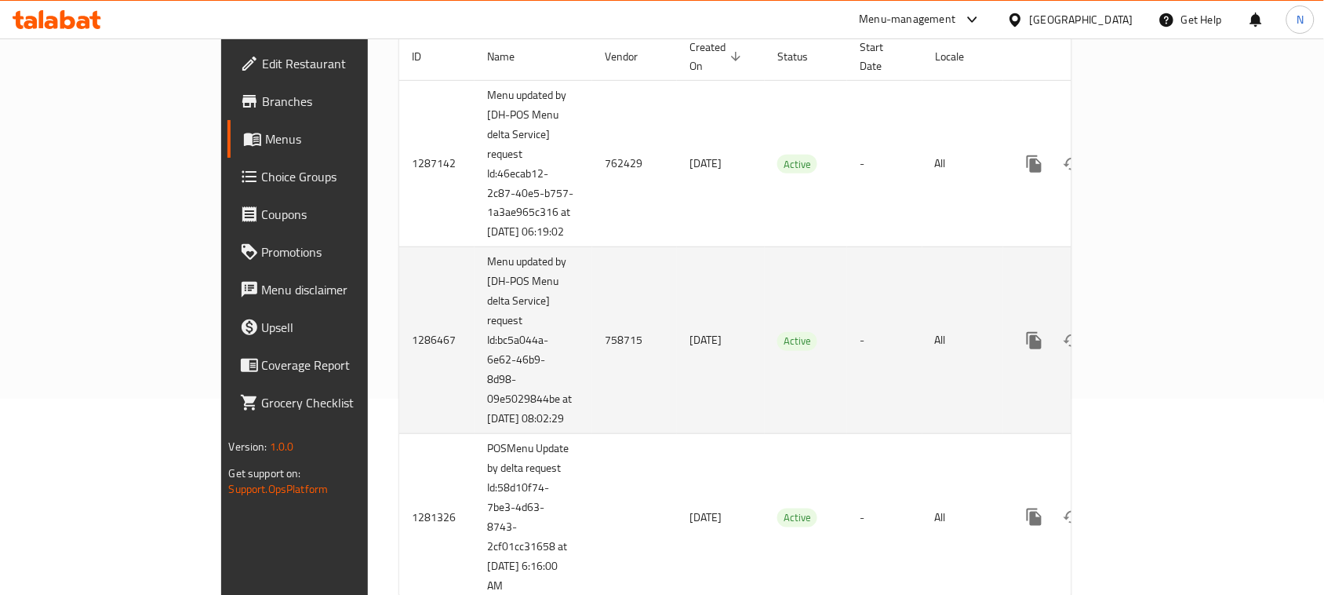
click at [1157, 350] on icon "enhanced table" at bounding box center [1147, 340] width 19 height 19
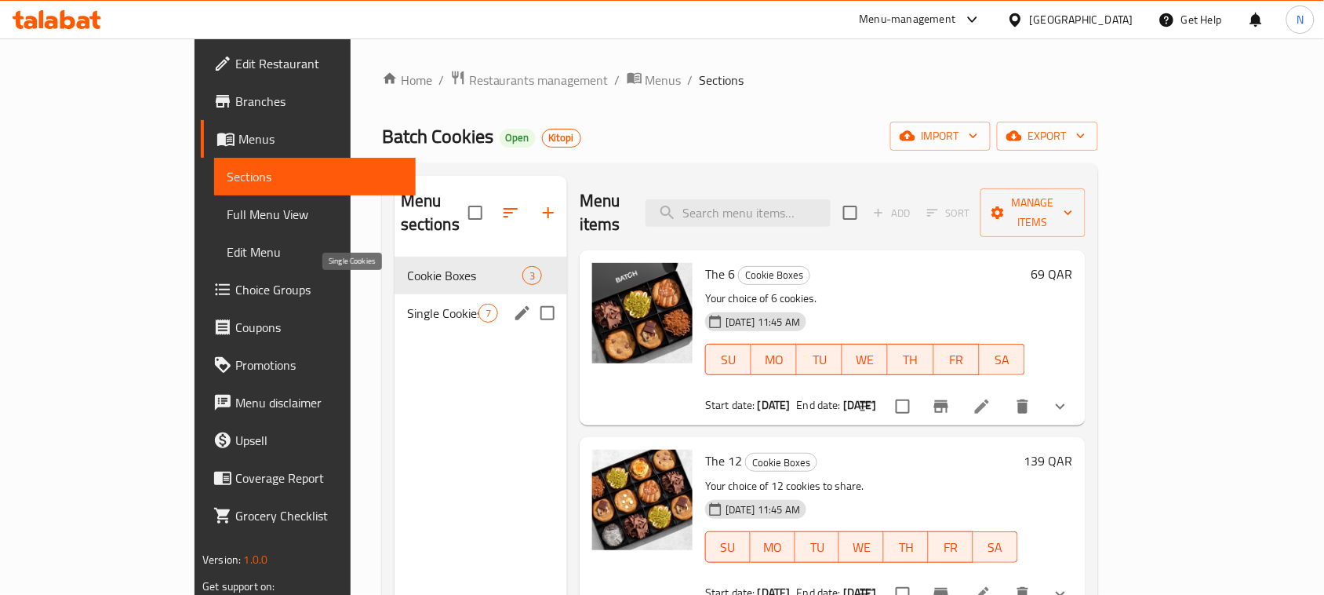
click at [407, 304] on span "Single Cookies" at bounding box center [442, 313] width 71 height 19
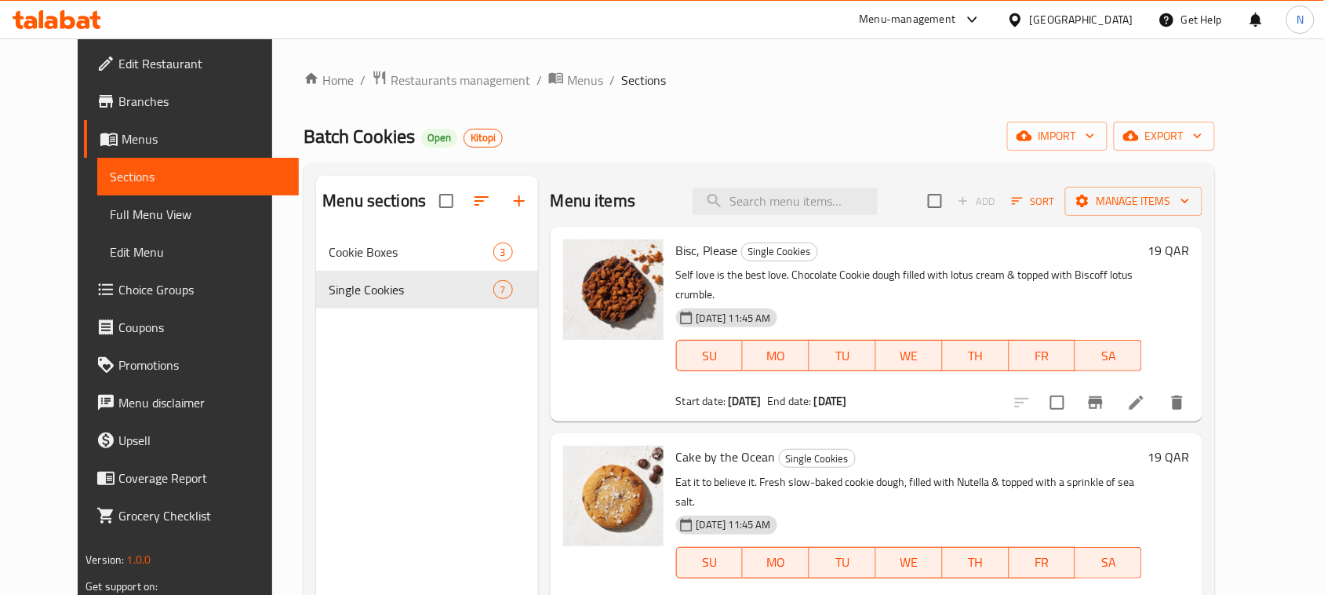
scroll to position [294, 0]
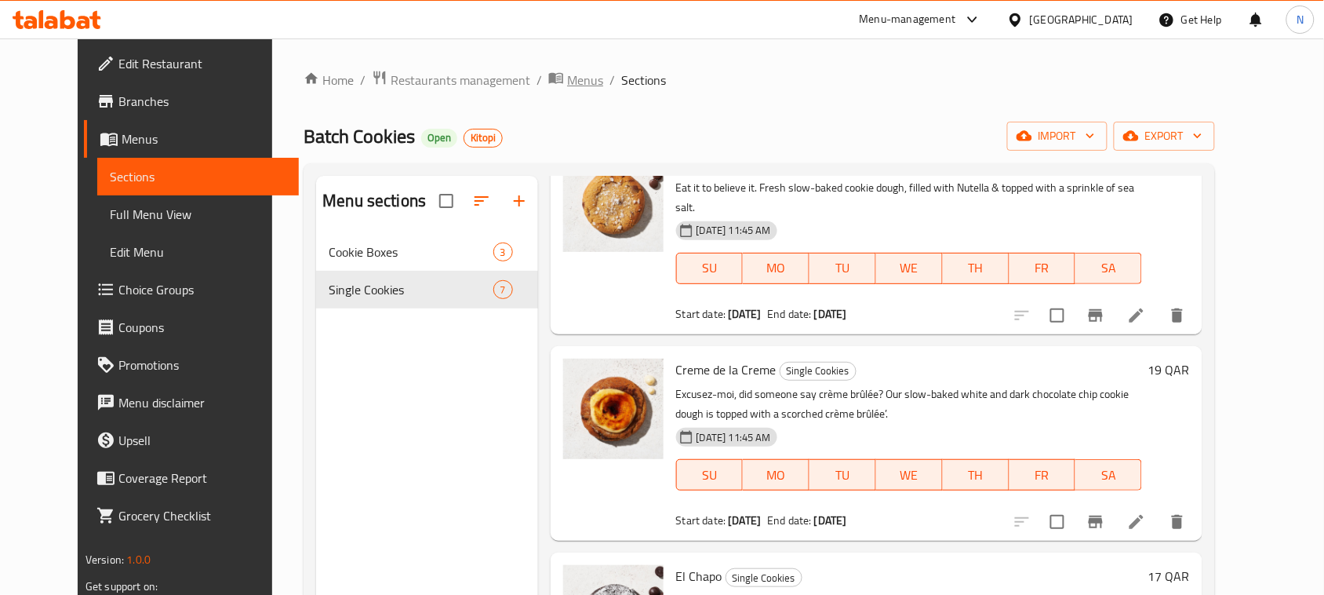
click at [548, 78] on icon "breadcrumb" at bounding box center [556, 78] width 16 height 16
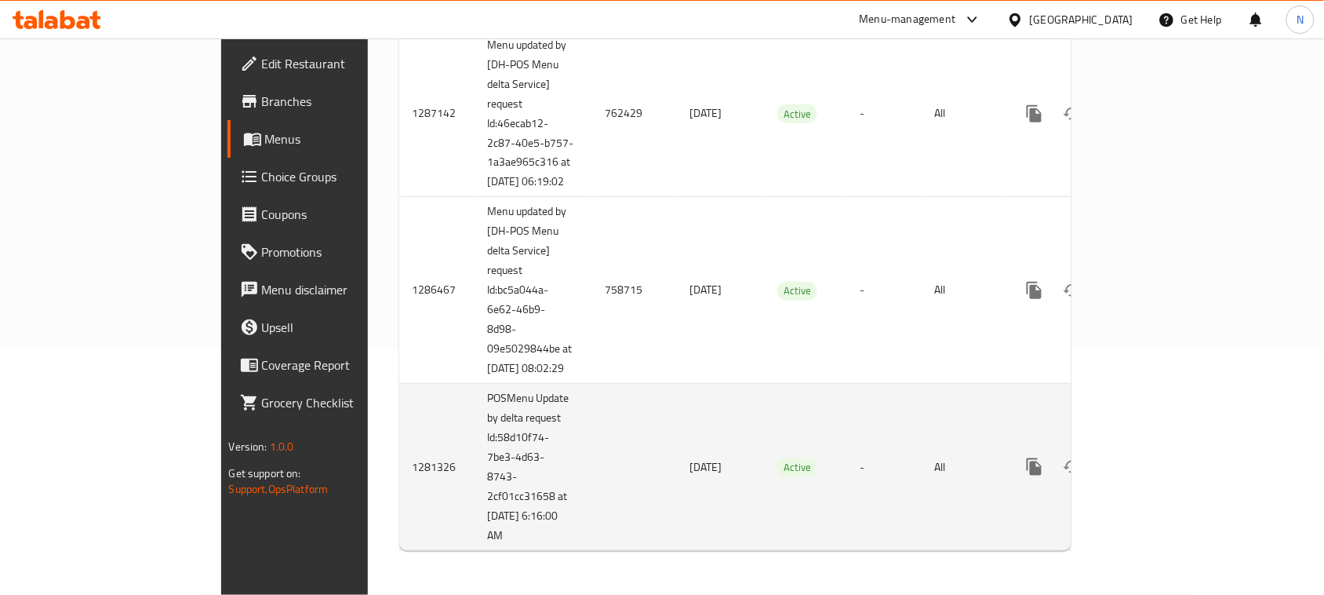
scroll to position [269, 0]
click at [1155, 472] on icon "enhanced table" at bounding box center [1148, 467] width 14 height 14
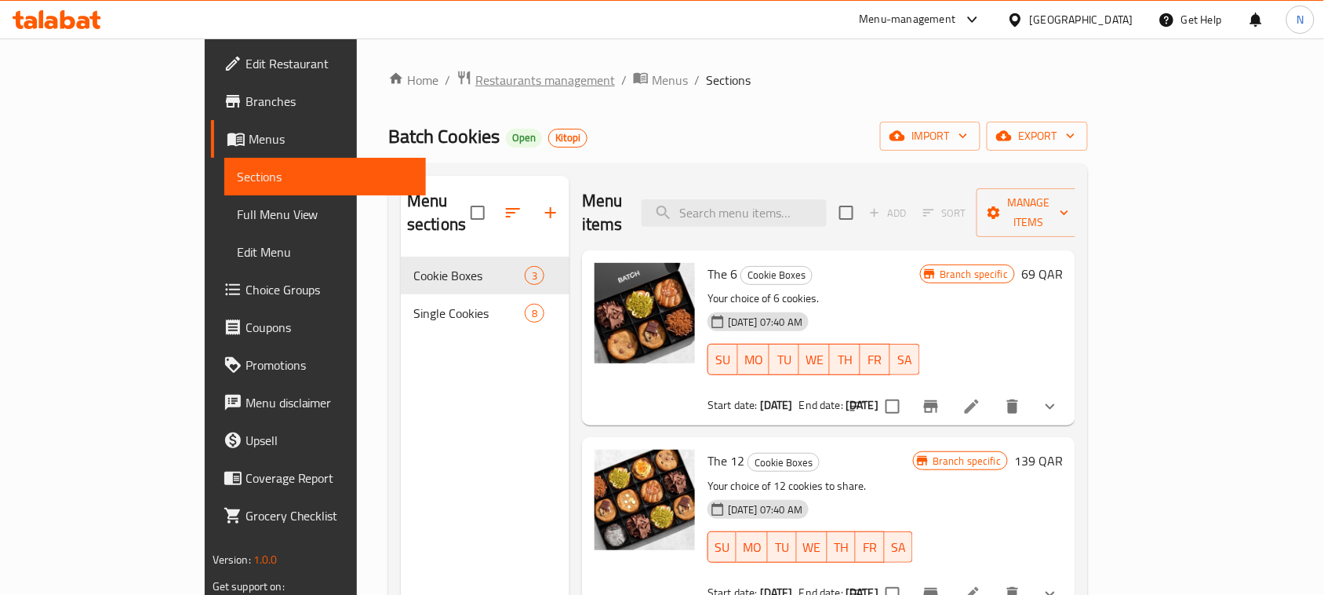
click at [475, 75] on span "Restaurants management" at bounding box center [545, 80] width 140 height 19
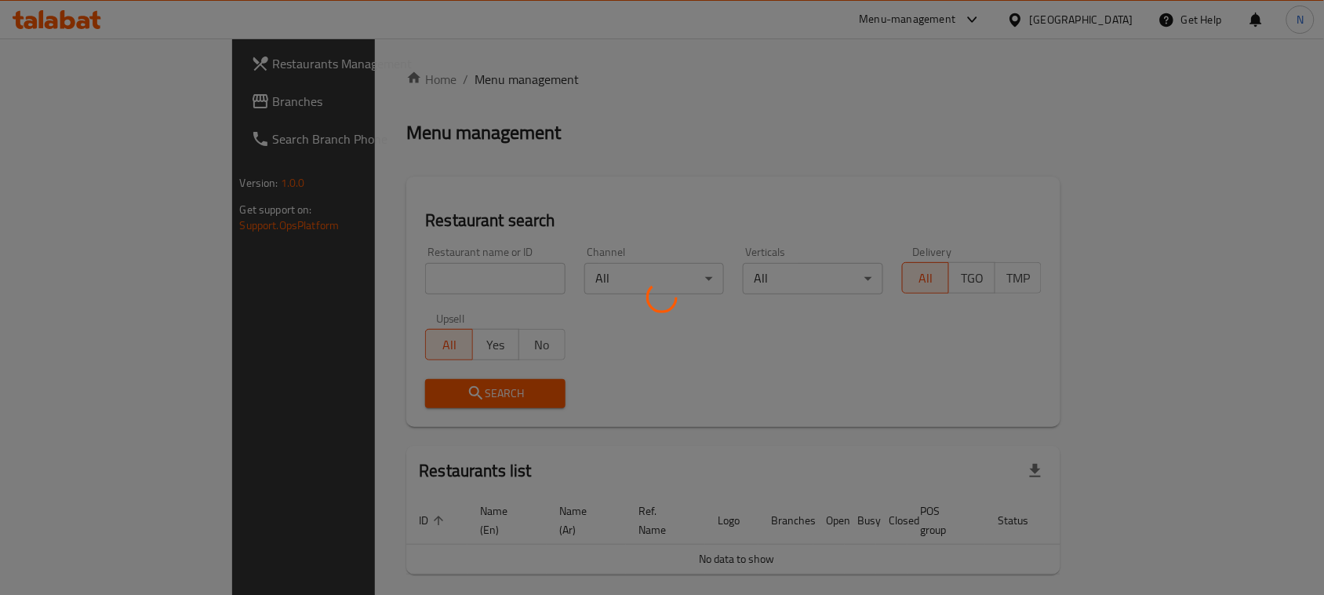
click at [402, 275] on div at bounding box center [662, 297] width 1324 height 595
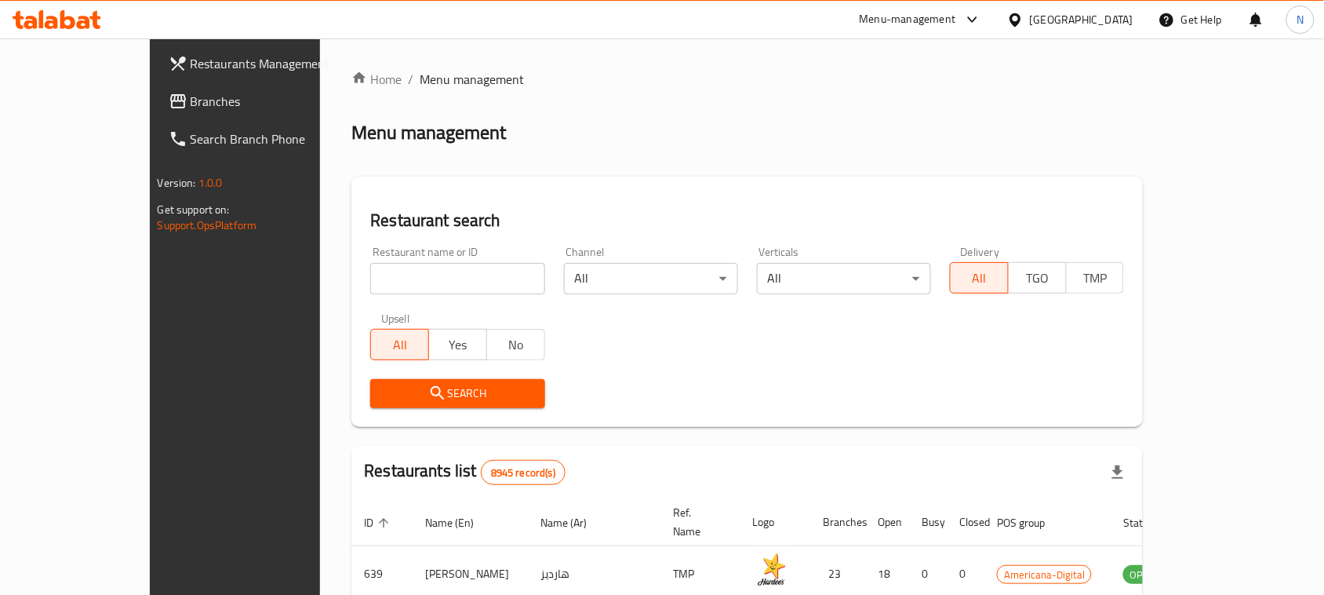
click at [373, 281] on input "search" at bounding box center [457, 278] width 174 height 31
paste input "679176"
type input "679176"
click at [383, 399] on span "Search" at bounding box center [457, 394] width 149 height 20
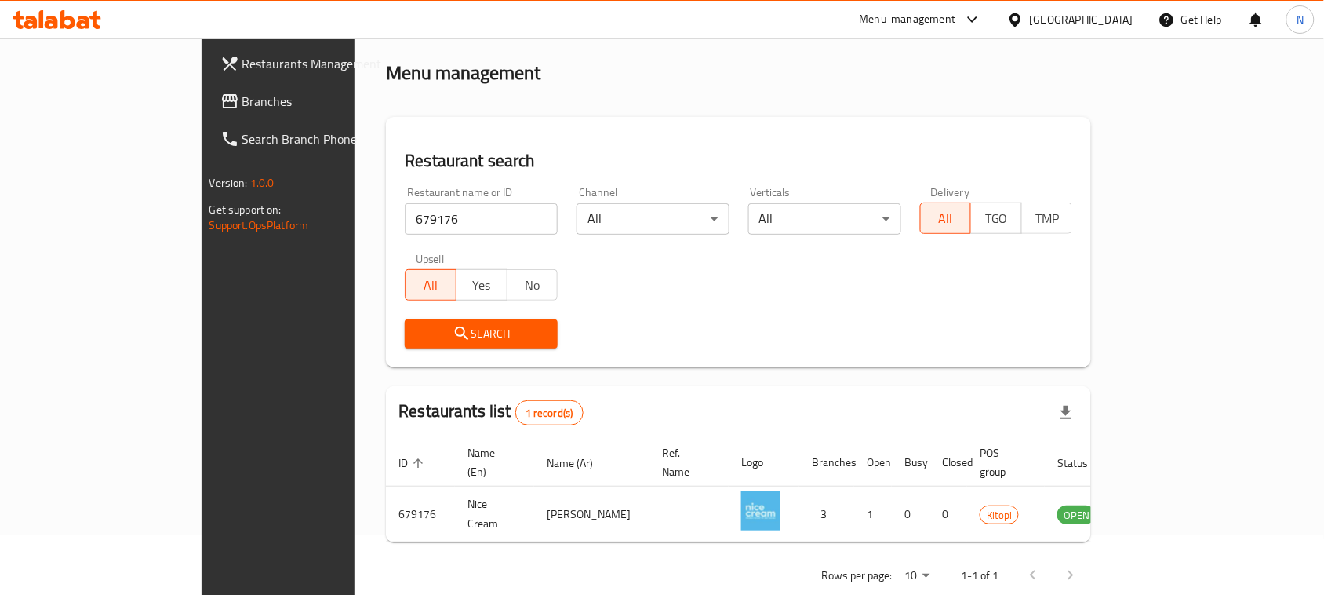
scroll to position [75, 0]
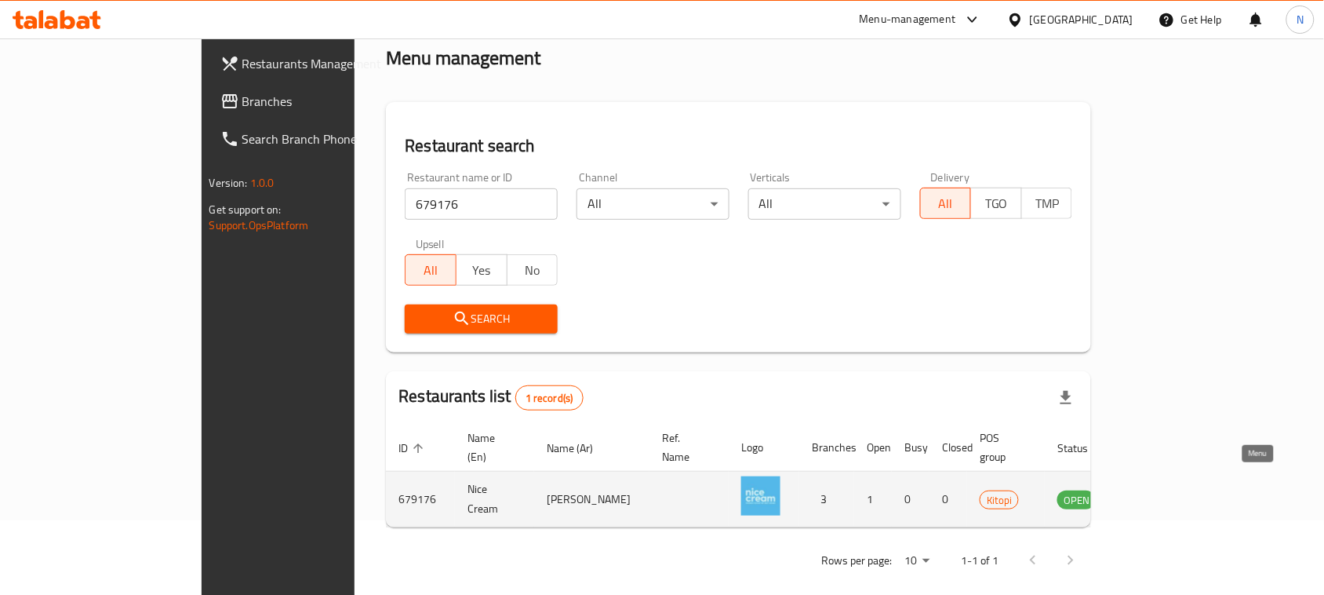
click at [1158, 493] on icon "enhanced table" at bounding box center [1149, 499] width 17 height 13
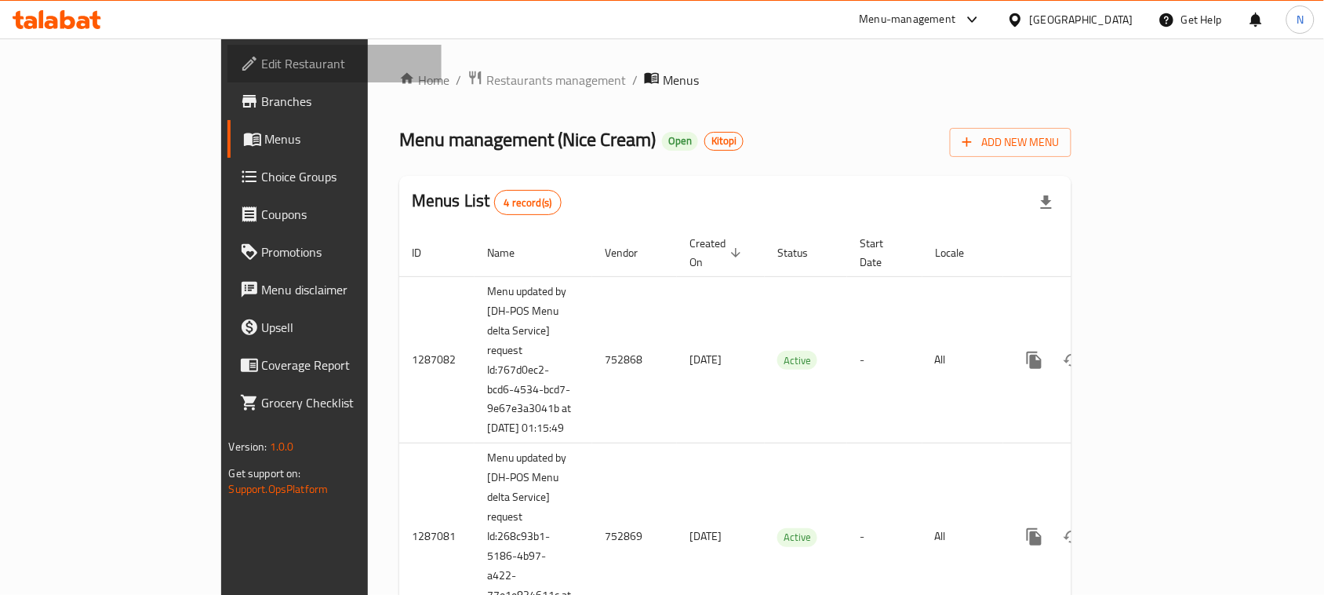
click at [262, 60] on span "Edit Restaurant" at bounding box center [346, 63] width 168 height 19
